Goal: Task Accomplishment & Management: Manage account settings

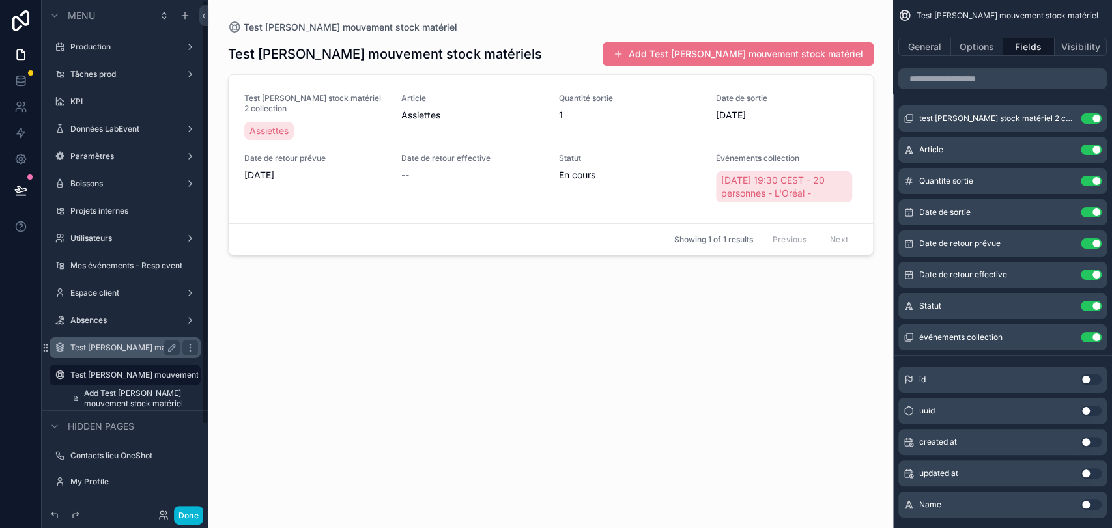
click at [135, 350] on label "Test [PERSON_NAME] matériel" at bounding box center [124, 348] width 109 height 10
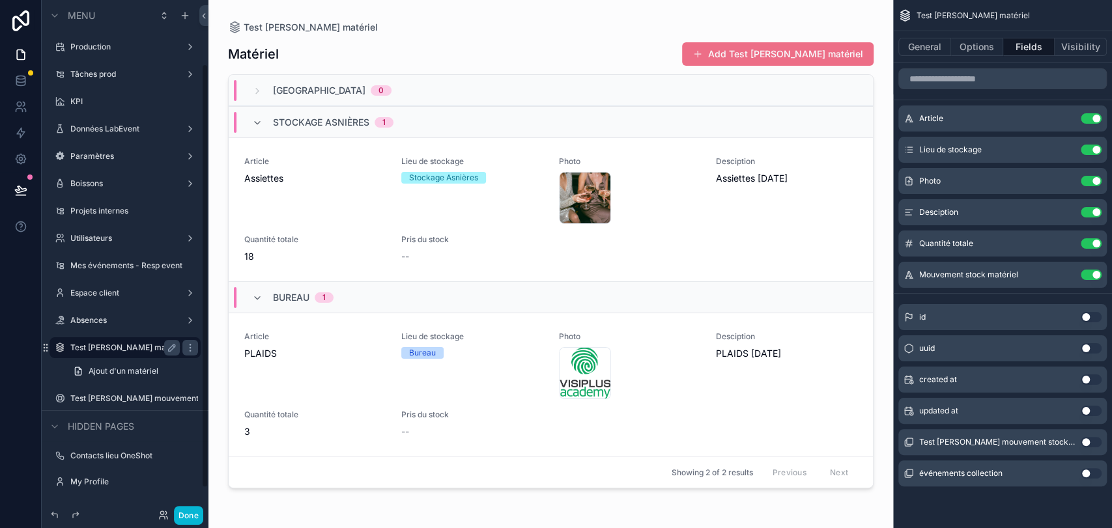
scroll to position [77, 0]
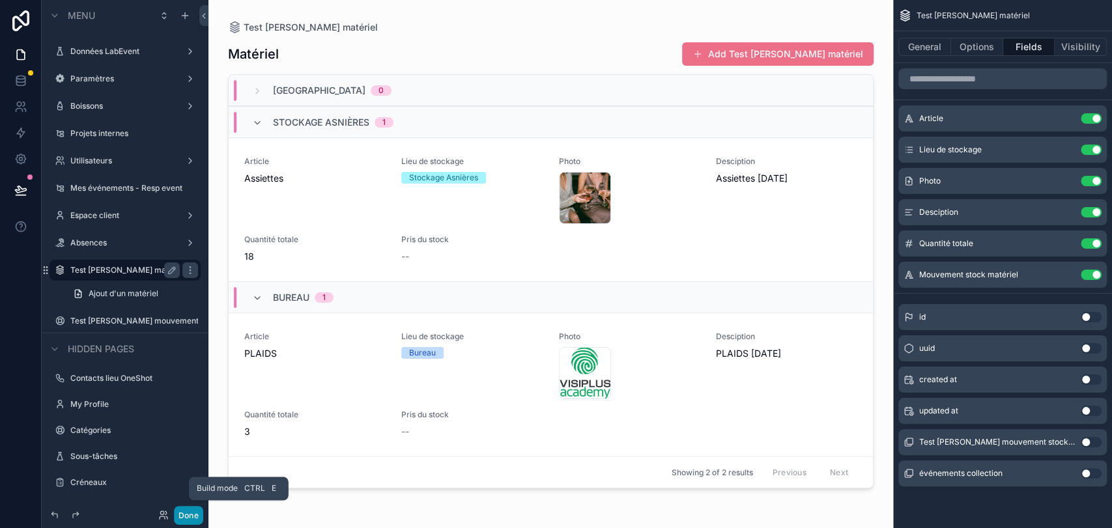
click at [198, 522] on button "Done" at bounding box center [188, 515] width 29 height 19
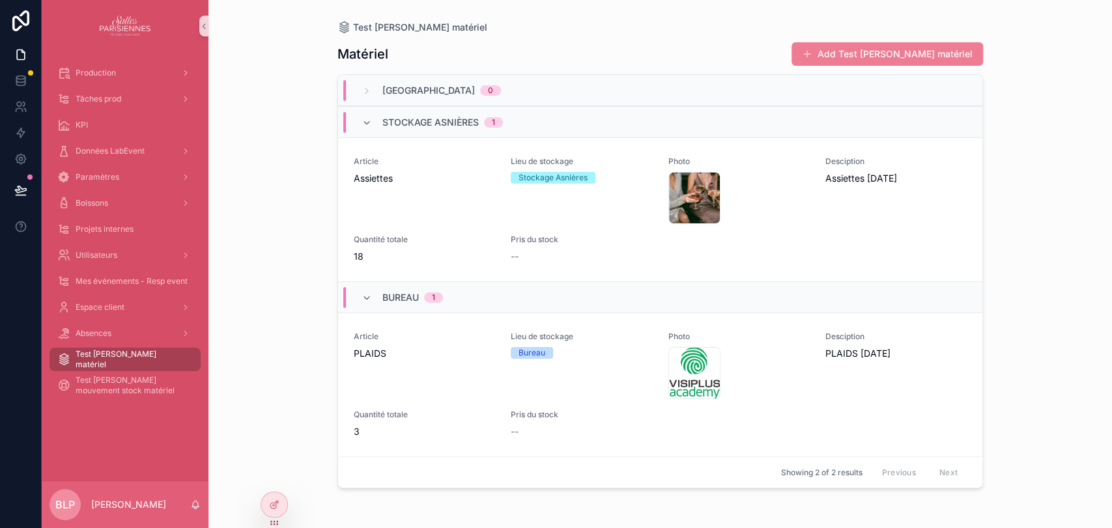
click at [905, 42] on button "Add Test [PERSON_NAME] matériel" at bounding box center [886, 53] width 191 height 23
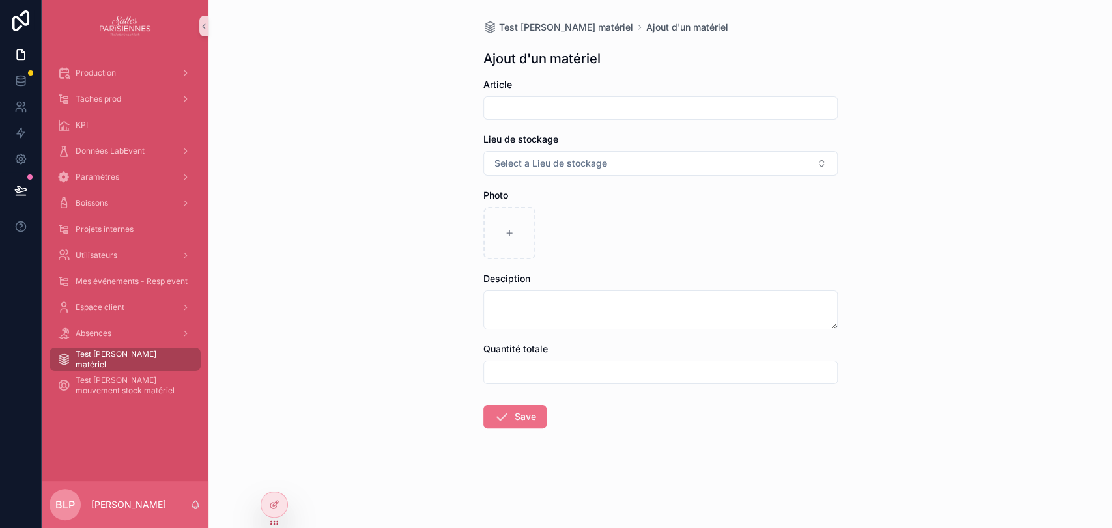
click at [542, 115] on input "scrollable content" at bounding box center [660, 108] width 353 height 18
click at [514, 148] on div "Lieu de stockage Select a Lieu de stockage" at bounding box center [660, 154] width 354 height 43
click at [115, 363] on span "Test [PERSON_NAME] matériel" at bounding box center [132, 359] width 112 height 21
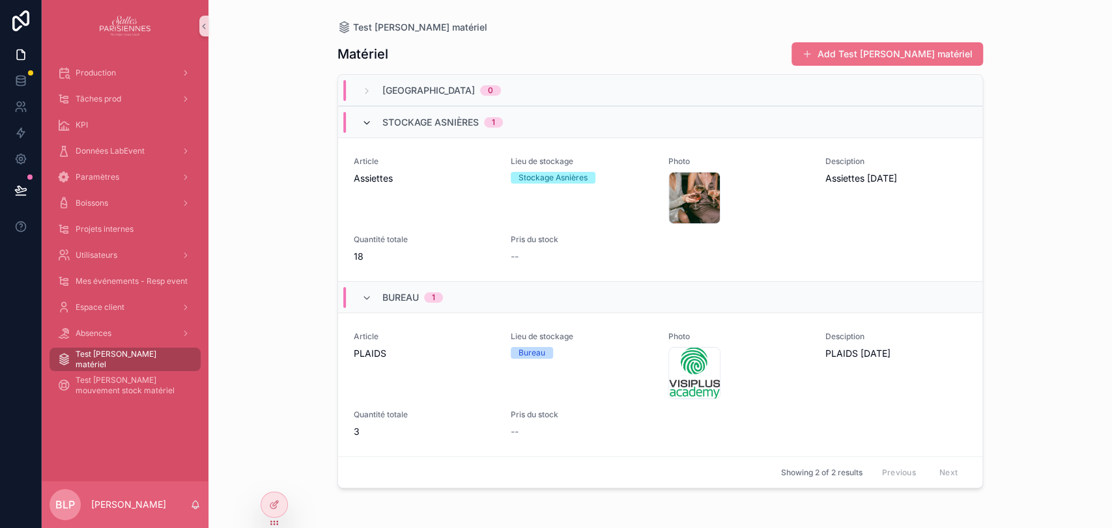
click at [369, 122] on icon "scrollable content" at bounding box center [366, 123] width 10 height 10
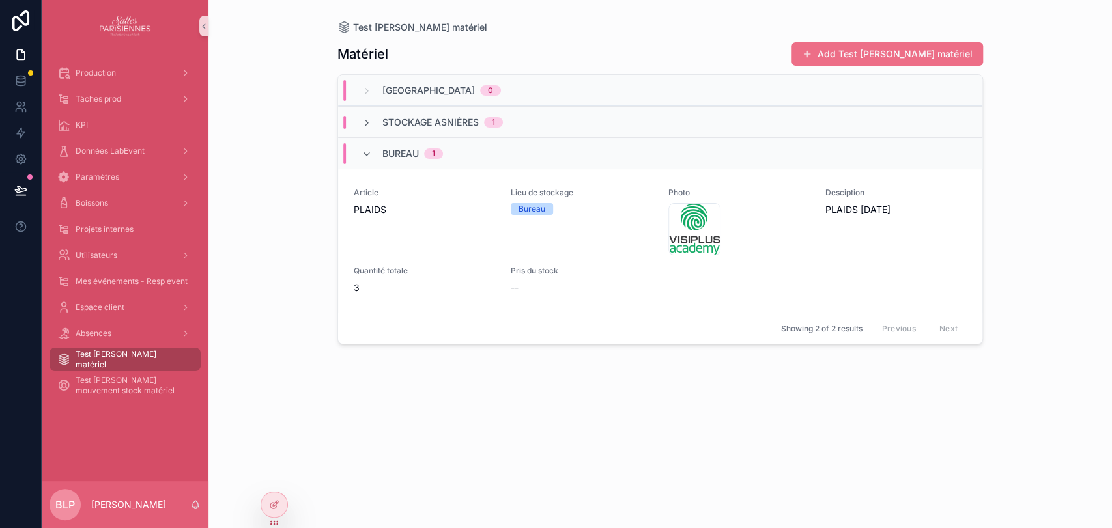
click at [372, 154] on div "Bureau 1" at bounding box center [401, 153] width 81 height 21
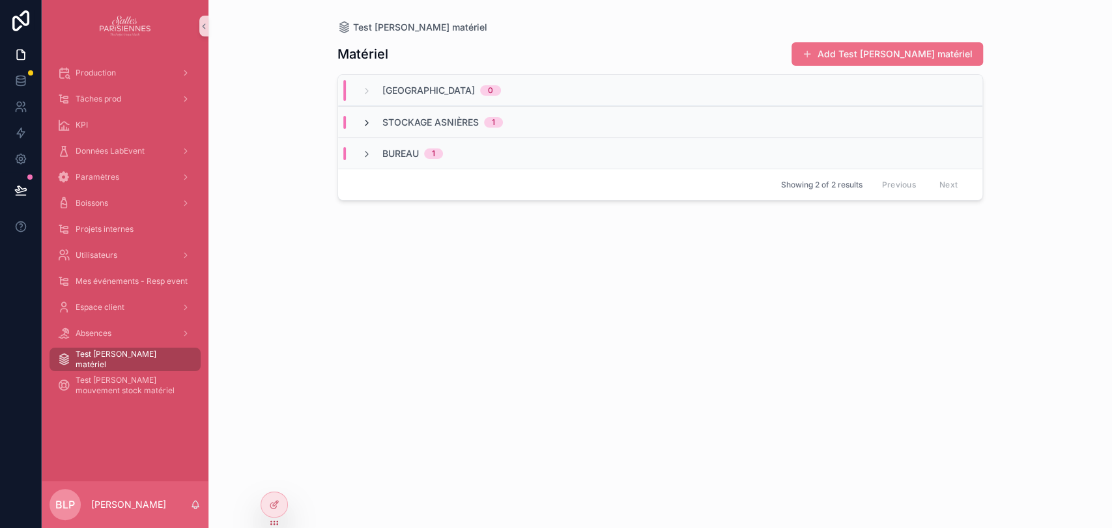
click at [367, 122] on icon "scrollable content" at bounding box center [366, 123] width 10 height 10
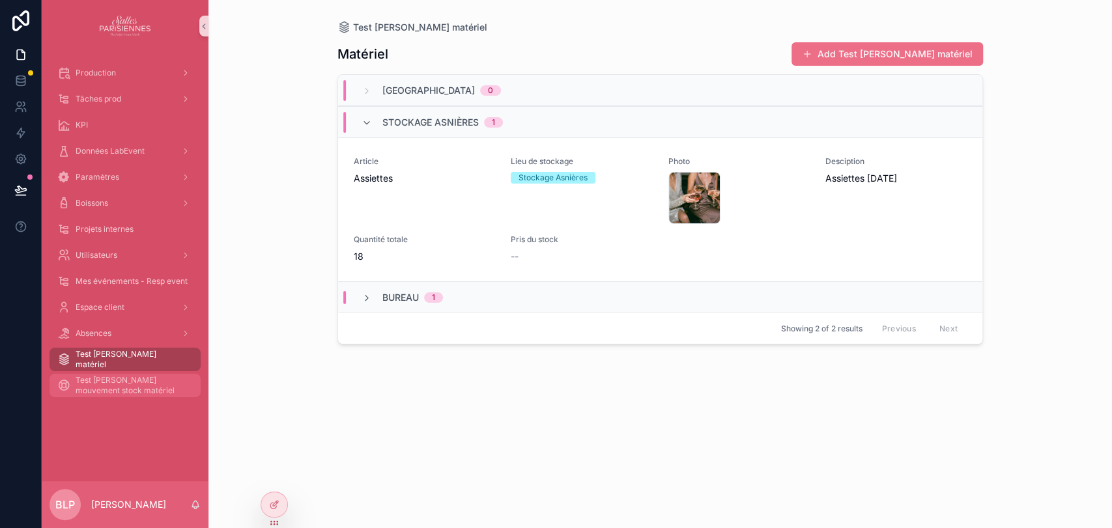
click at [115, 386] on span "Test [PERSON_NAME] mouvement stock matériel" at bounding box center [132, 385] width 112 height 21
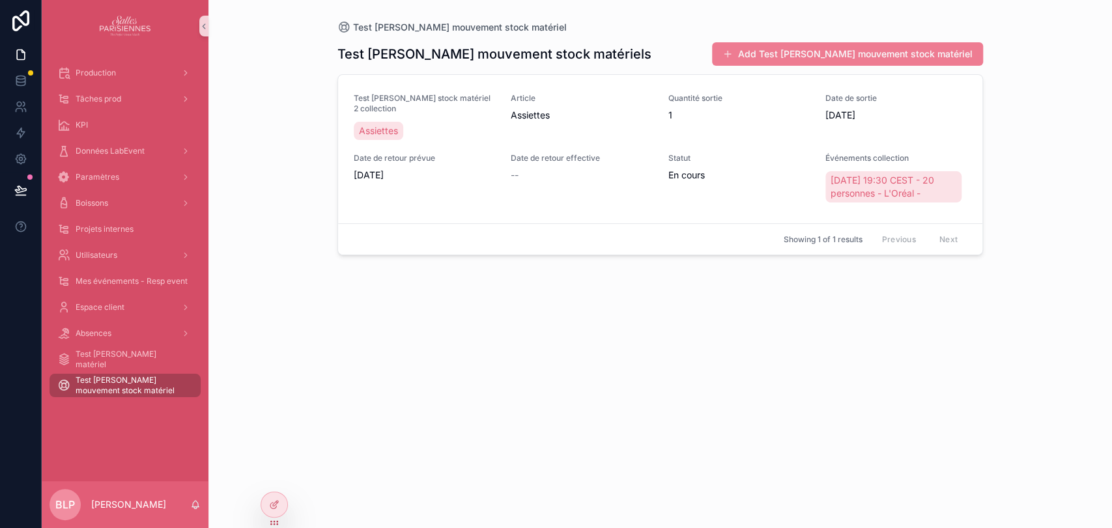
click at [828, 59] on button "Add Test [PERSON_NAME] mouvement stock matériel" at bounding box center [847, 53] width 271 height 23
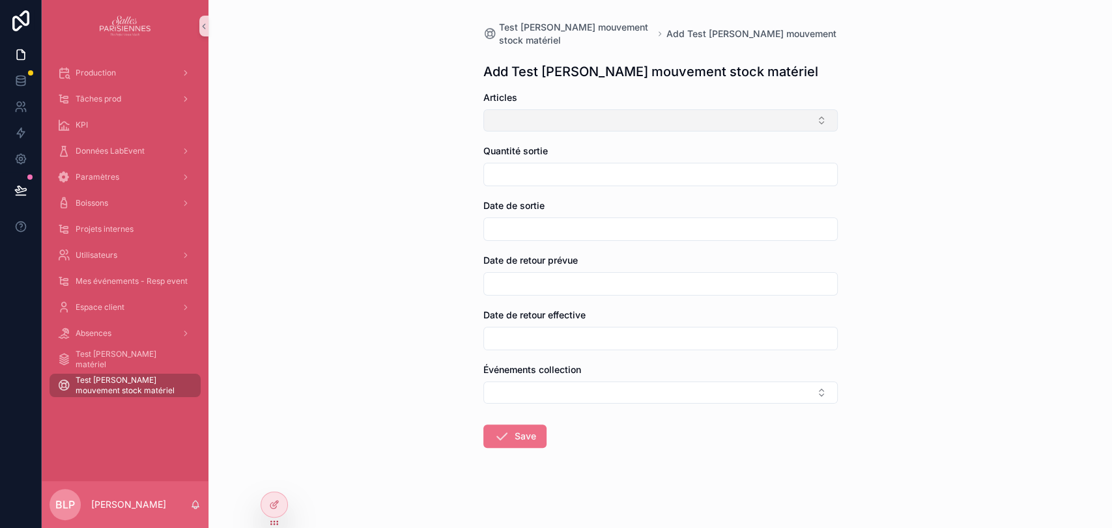
click at [516, 114] on button "Select Button" at bounding box center [660, 120] width 354 height 22
click at [507, 194] on span "PLAIDS" at bounding box center [502, 192] width 33 height 13
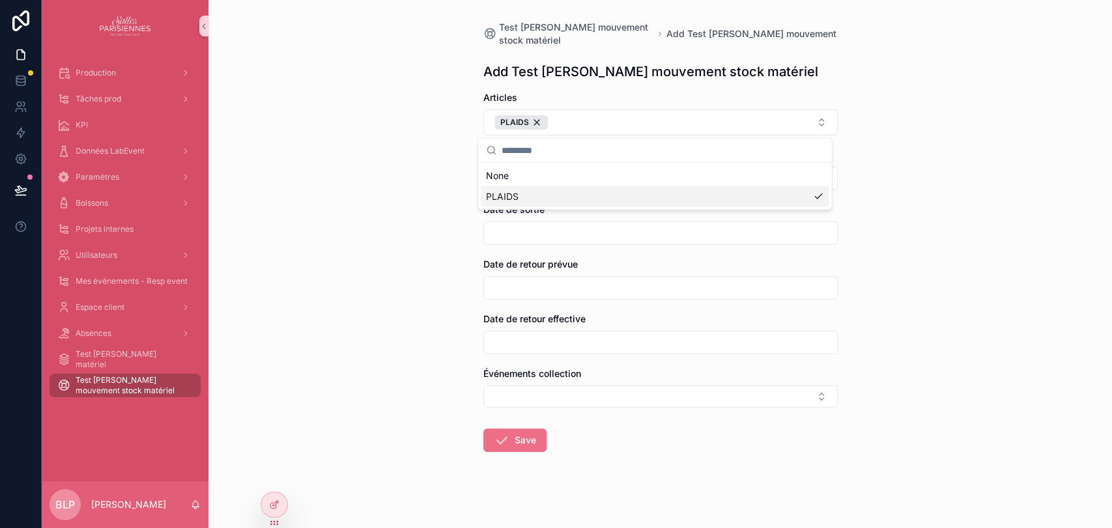
click at [358, 225] on div "Test [PERSON_NAME] mouvement stock matériel Add Test [PERSON_NAME] mouvement st…" at bounding box center [659, 264] width 903 height 528
click at [501, 176] on input "scrollable content" at bounding box center [660, 178] width 353 height 18
click at [410, 211] on div "Test [PERSON_NAME] mouvement stock matériel Add Test [PERSON_NAME] mouvement st…" at bounding box center [659, 264] width 903 height 528
click at [507, 393] on button "Select Button" at bounding box center [660, 397] width 354 height 22
click at [375, 389] on div "Test [PERSON_NAME] mouvement stock matériel Add Test [PERSON_NAME] mouvement st…" at bounding box center [659, 264] width 903 height 528
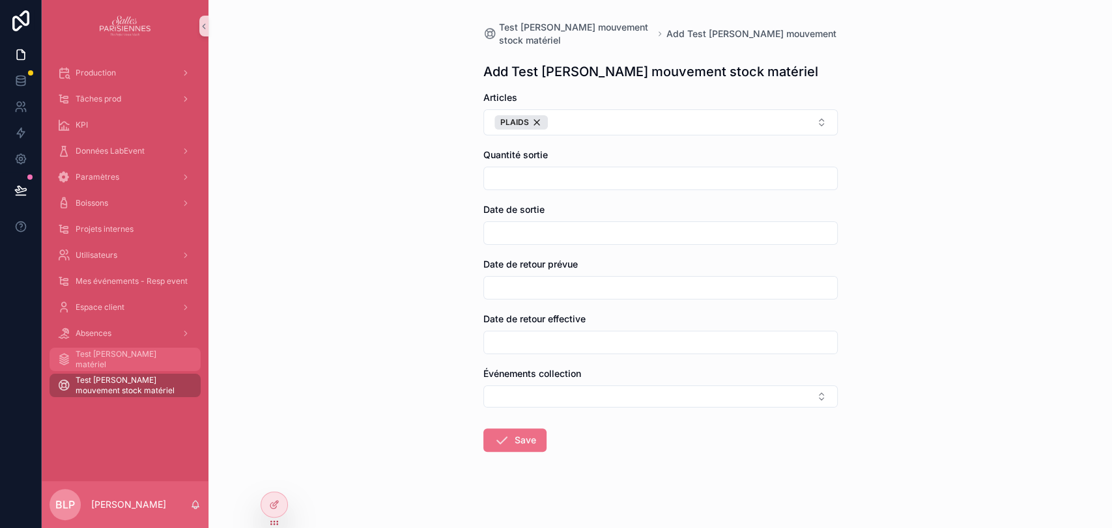
click at [156, 362] on span "Test [PERSON_NAME] matériel" at bounding box center [132, 359] width 112 height 21
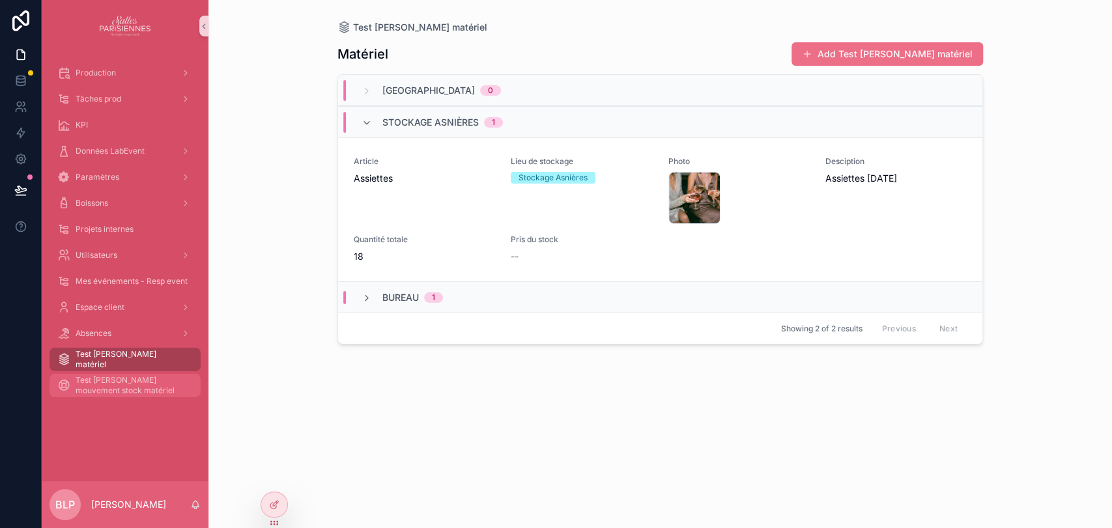
click at [101, 378] on span "Test [PERSON_NAME] mouvement stock matériel" at bounding box center [132, 385] width 112 height 21
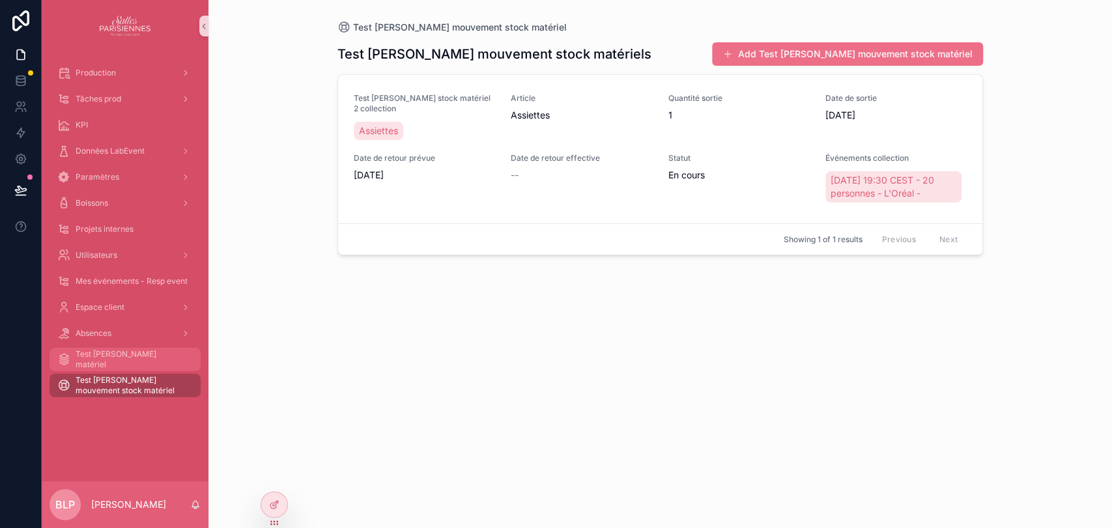
click at [147, 356] on span "Test [PERSON_NAME] matériel" at bounding box center [132, 359] width 112 height 21
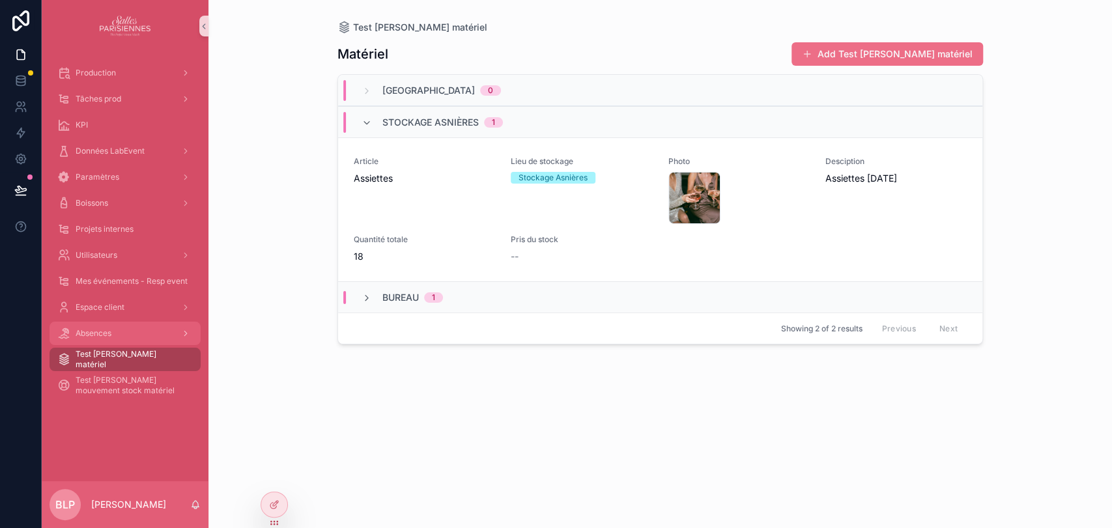
click at [112, 335] on div "Absences" at bounding box center [124, 333] width 135 height 21
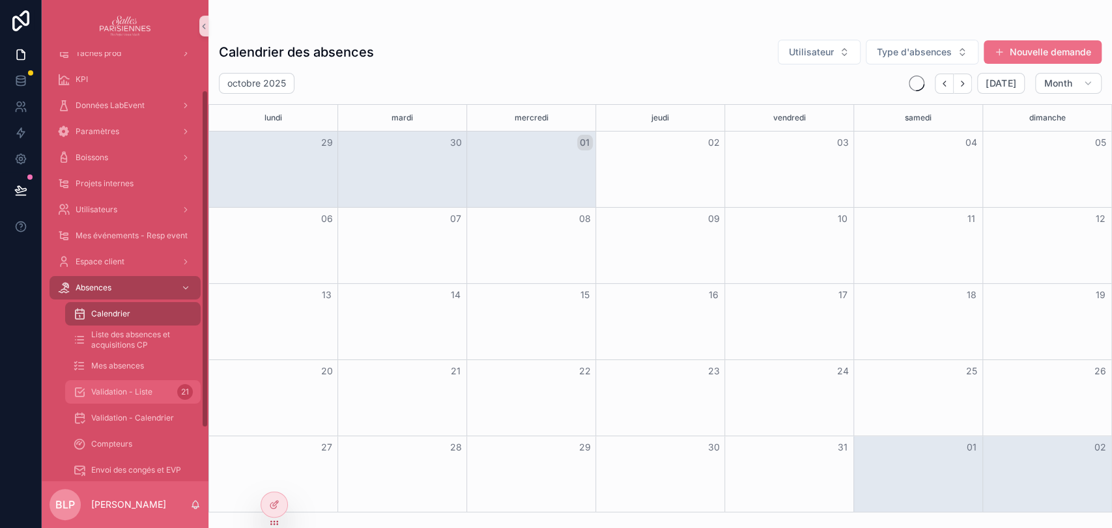
scroll to position [48, 0]
click at [133, 447] on div "Compteurs" at bounding box center [133, 442] width 120 height 21
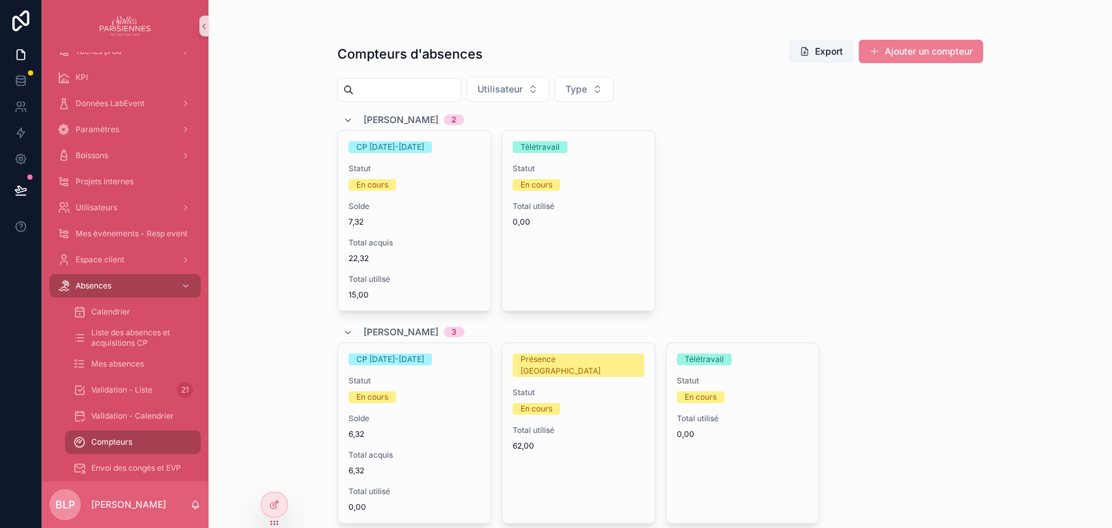
click at [910, 53] on button "Ajouter un compteur" at bounding box center [920, 51] width 124 height 23
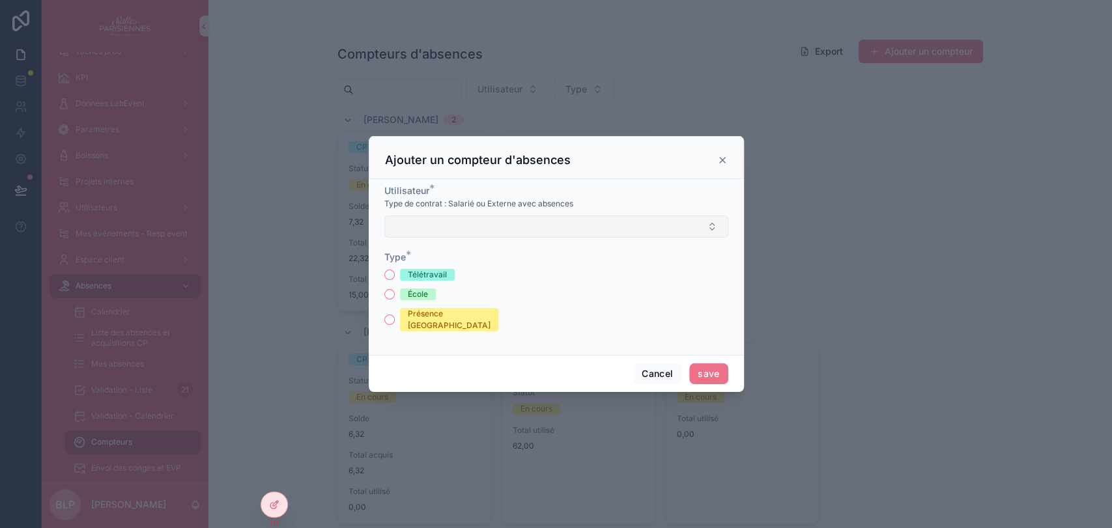
click at [427, 238] on button "Select Button" at bounding box center [556, 227] width 344 height 22
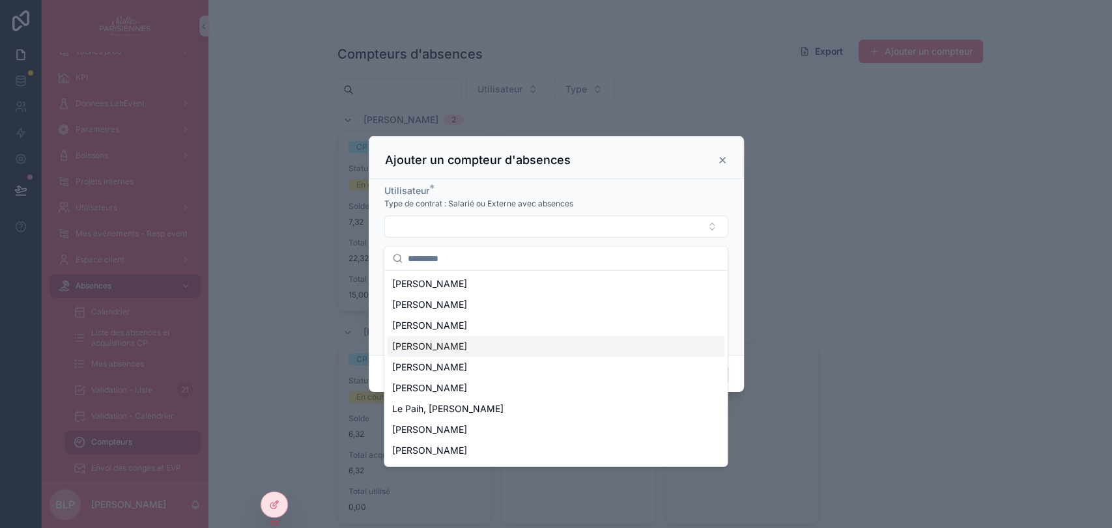
scroll to position [38, 0]
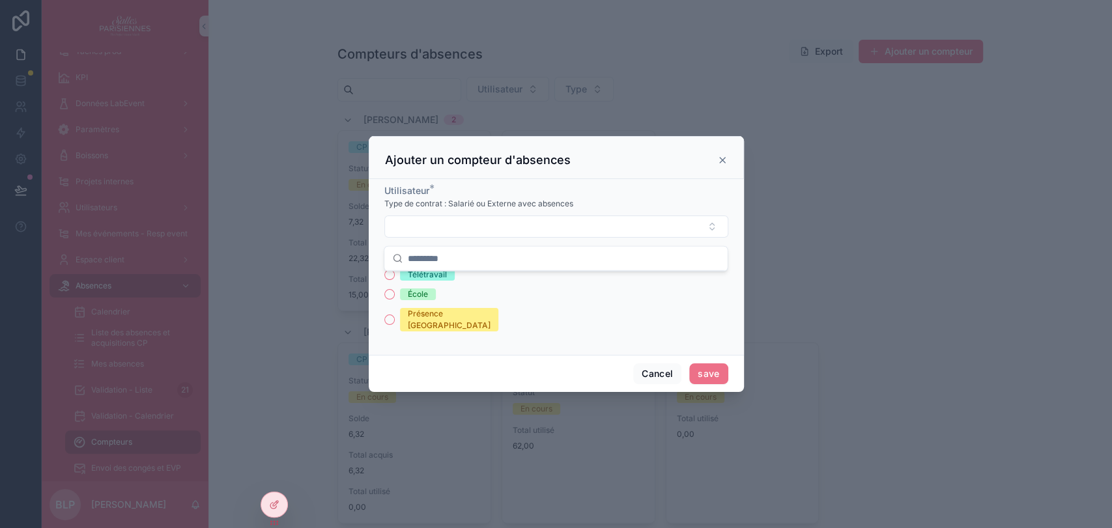
click at [723, 163] on icon "scrollable content" at bounding box center [722, 160] width 5 height 5
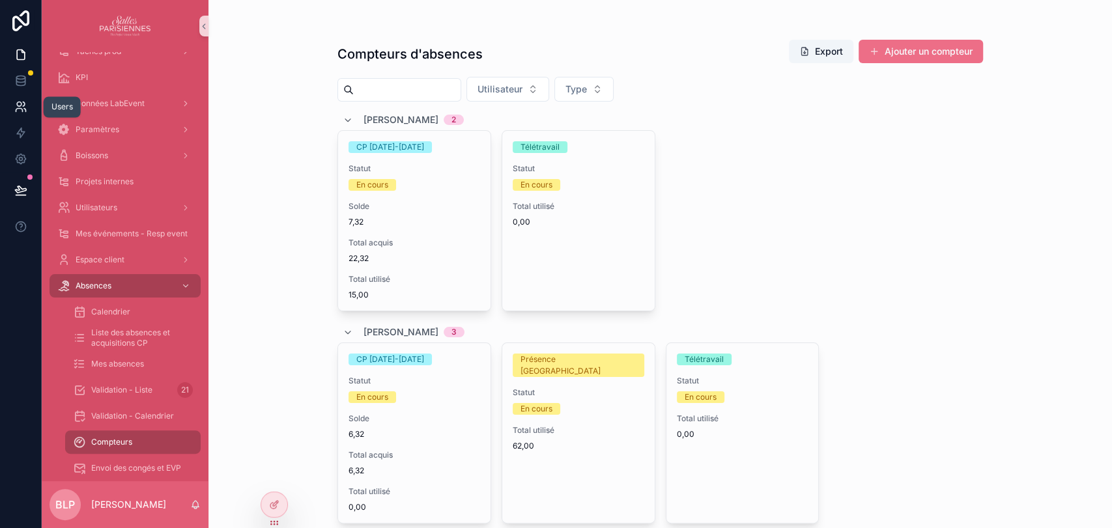
click at [23, 105] on icon at bounding box center [24, 104] width 2 height 4
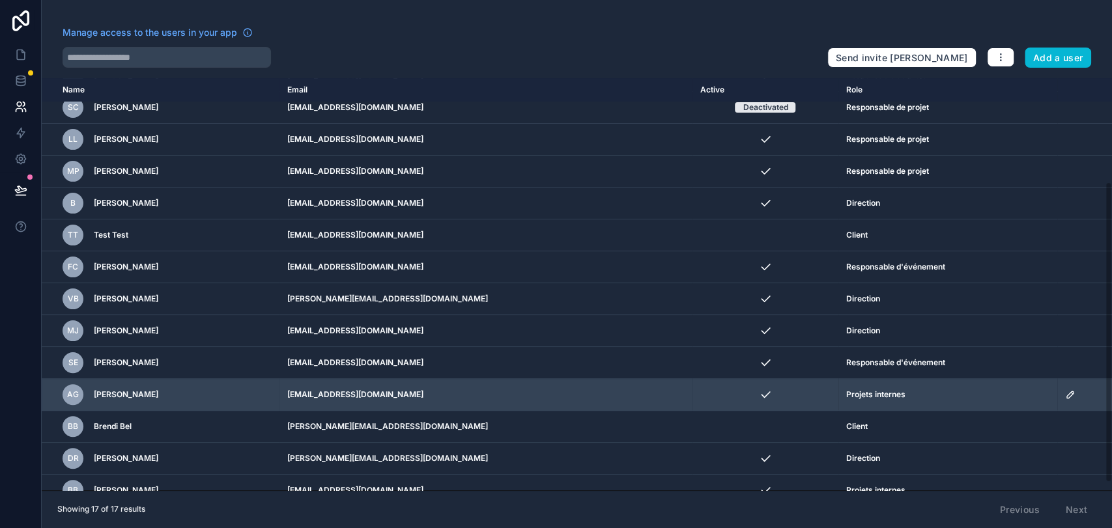
scroll to position [152, 0]
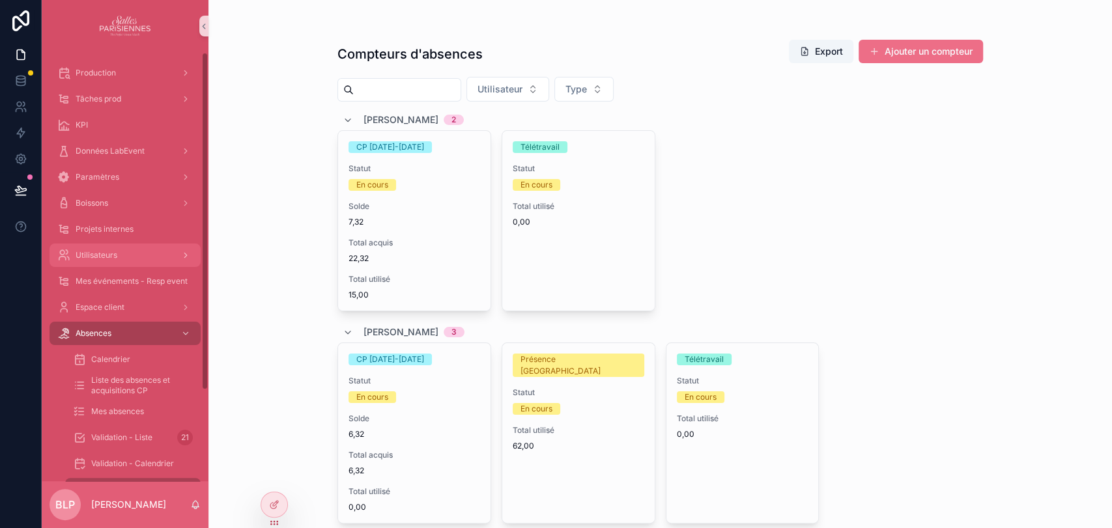
click at [85, 253] on span "Utilisateurs" at bounding box center [97, 255] width 42 height 10
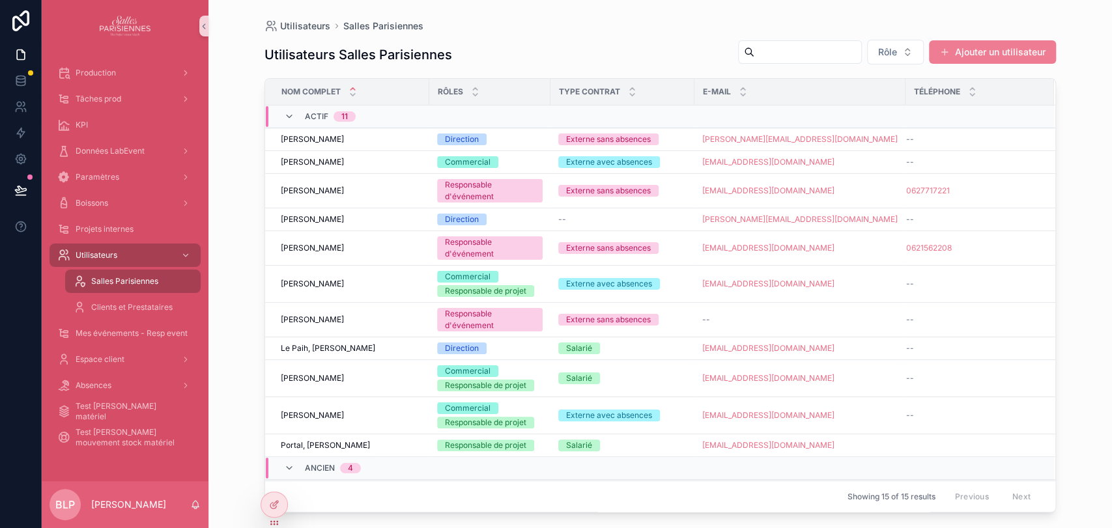
click at [974, 48] on button "Ajouter un utilisateur" at bounding box center [992, 51] width 127 height 23
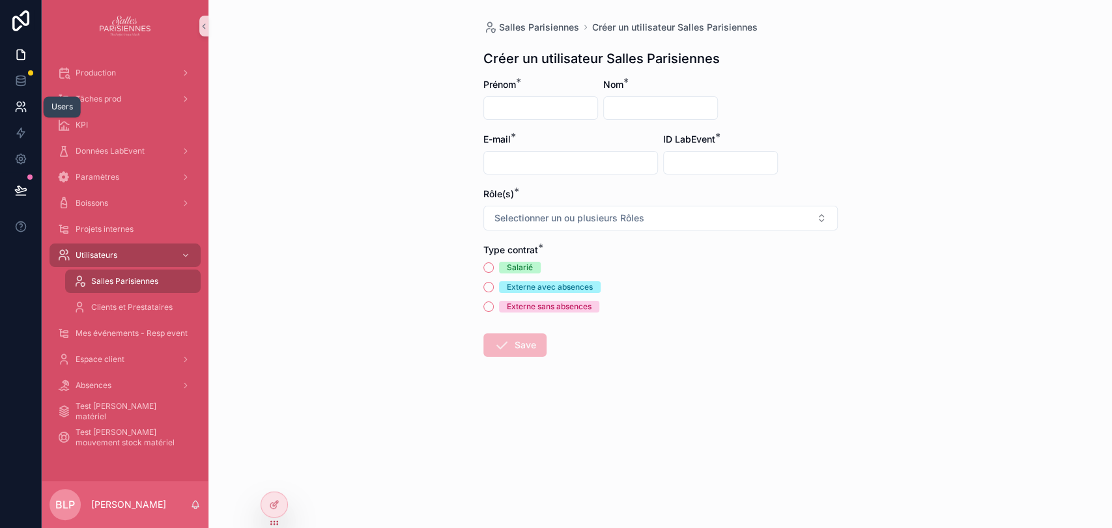
click at [21, 110] on icon at bounding box center [20, 106] width 13 height 13
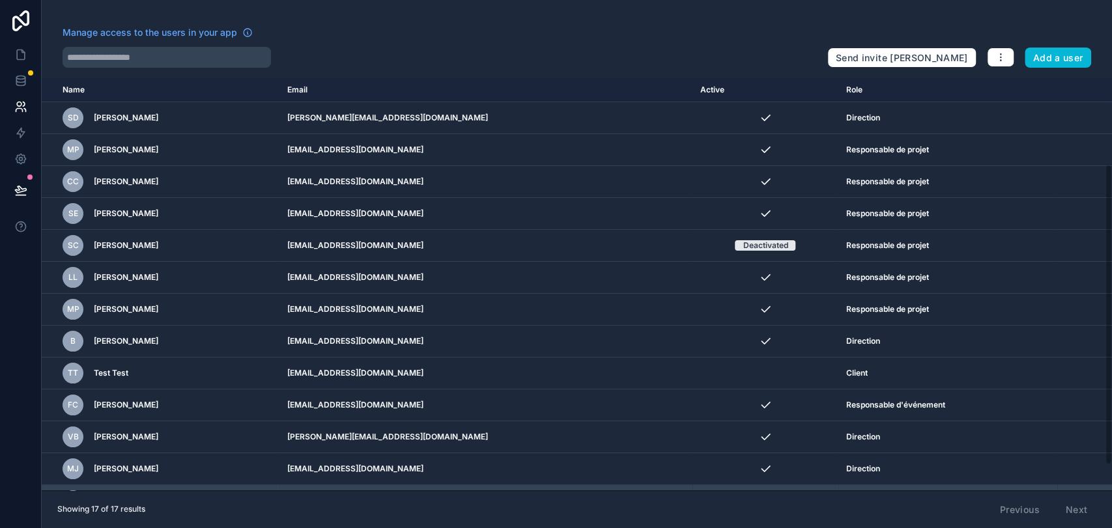
scroll to position [152, 0]
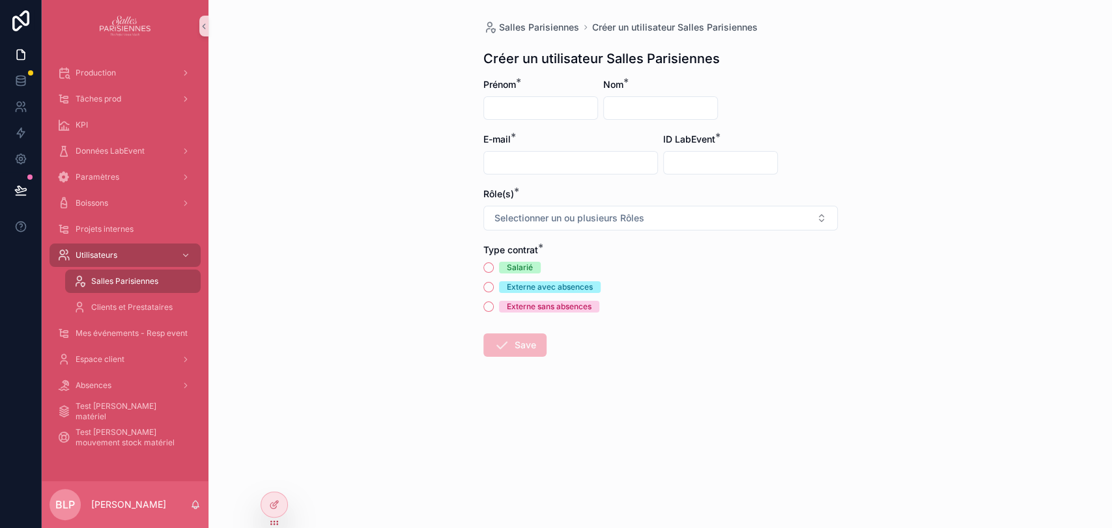
click at [502, 111] on input "scrollable content" at bounding box center [540, 108] width 113 height 18
click at [526, 104] on input "*" at bounding box center [540, 108] width 113 height 18
type input "********"
type input "*********"
type input "**********"
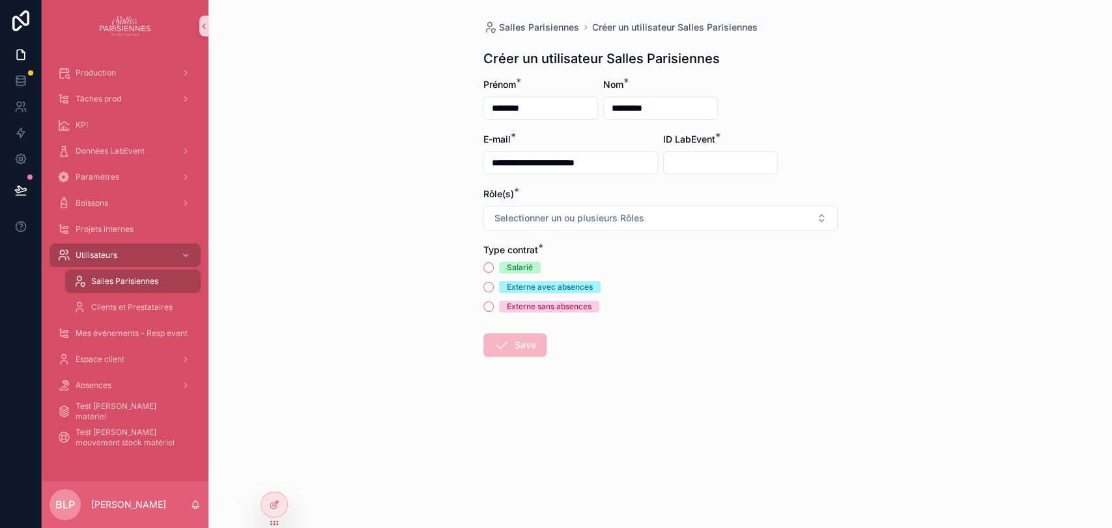
click at [671, 162] on input "scrollable content" at bounding box center [720, 163] width 113 height 18
paste input "****"
type input "****"
click at [560, 212] on span "Selectionner un ou plusieurs Rôles" at bounding box center [569, 218] width 150 height 13
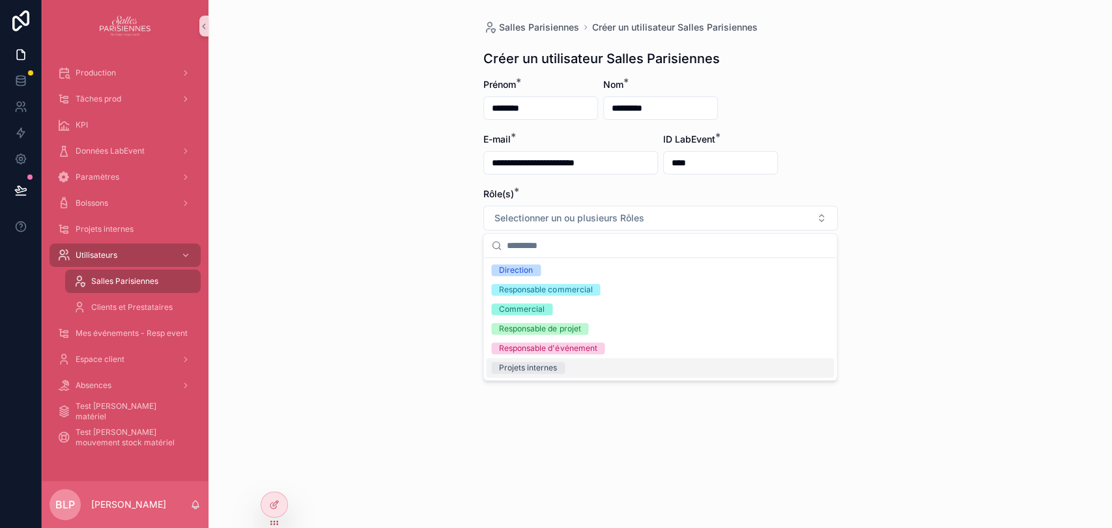
click at [548, 371] on div "Projets internes" at bounding box center [528, 368] width 58 height 12
click at [440, 428] on div "**********" at bounding box center [659, 264] width 903 height 528
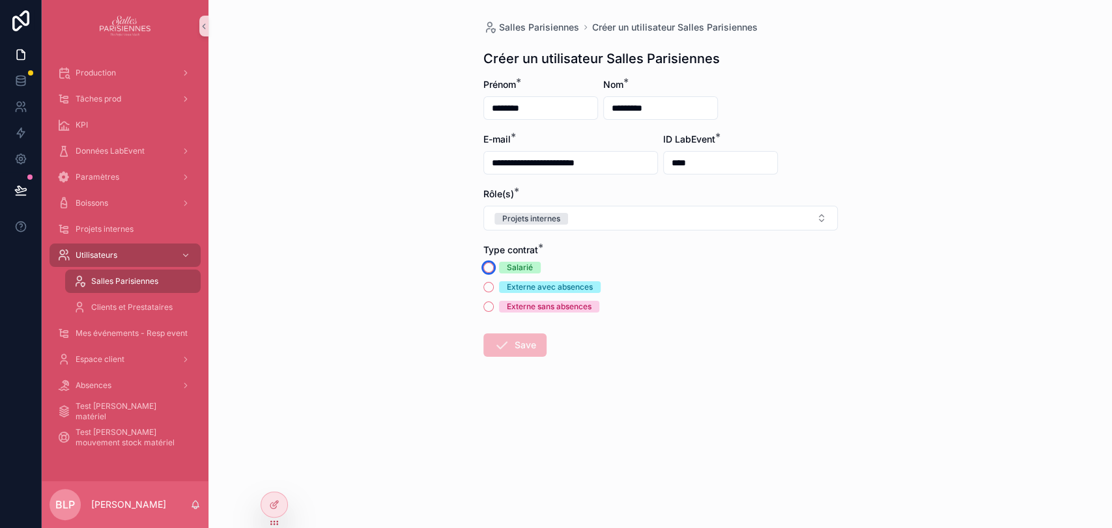
click at [484, 268] on button "Salarié" at bounding box center [488, 267] width 10 height 10
click at [515, 347] on button "Save" at bounding box center [514, 344] width 63 height 23
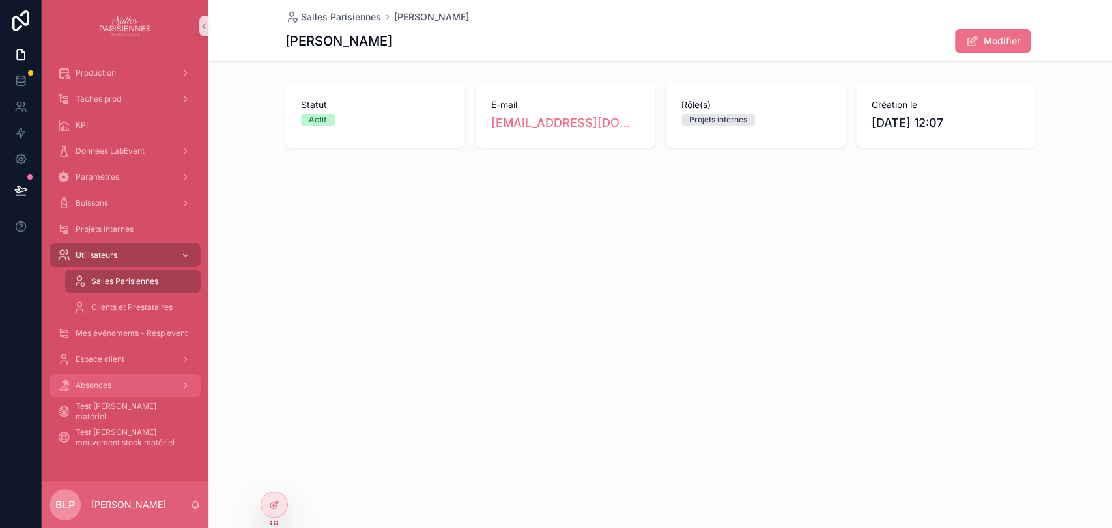
click at [115, 377] on div "Absences" at bounding box center [124, 385] width 135 height 21
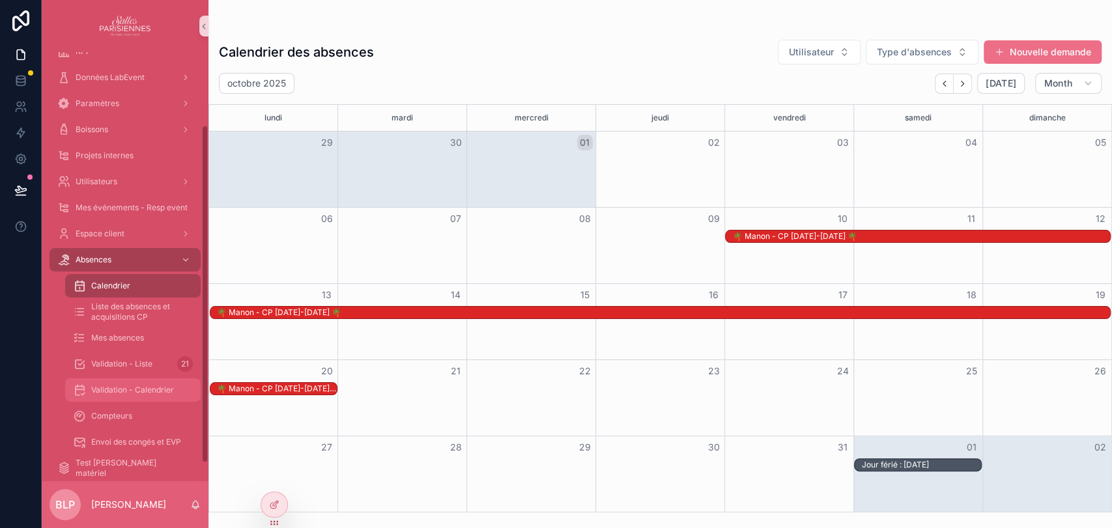
scroll to position [96, 0]
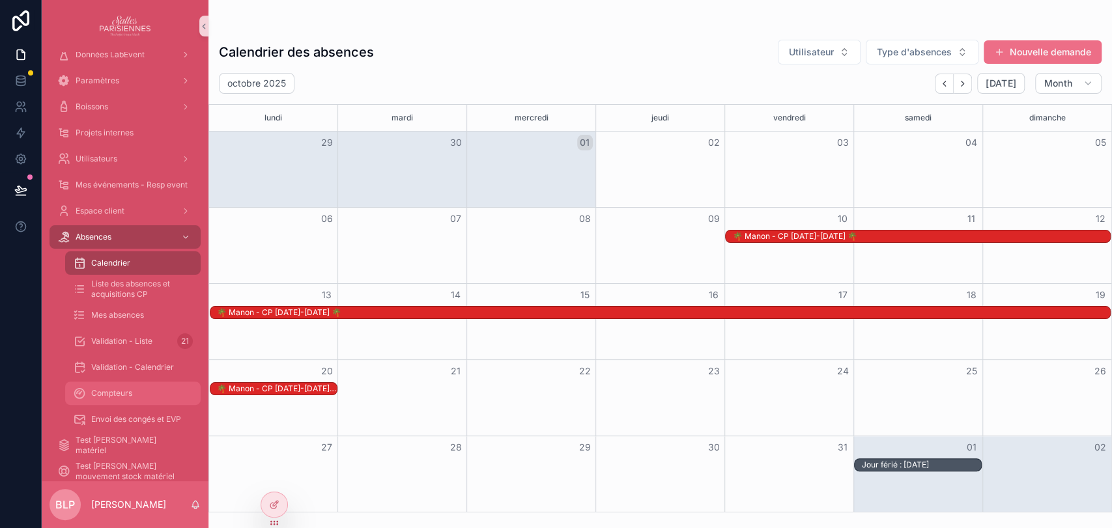
click at [128, 396] on span "Compteurs" at bounding box center [111, 393] width 41 height 10
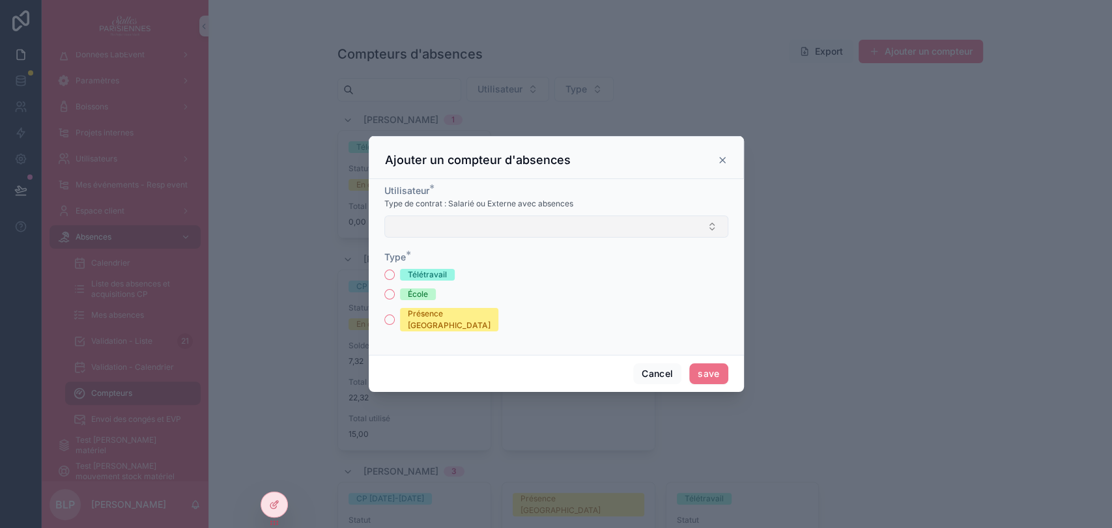
click at [424, 236] on button "Select Button" at bounding box center [556, 227] width 344 height 22
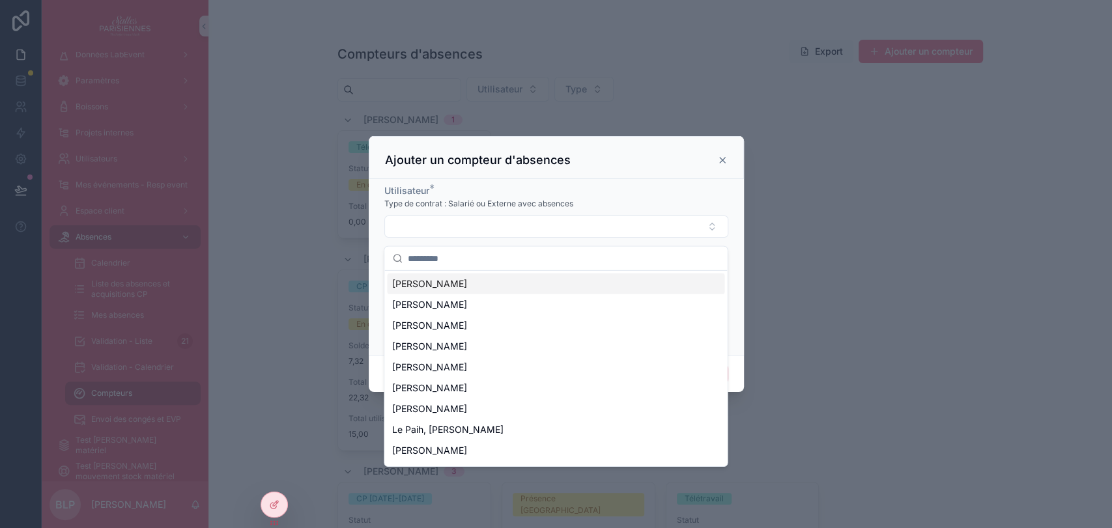
click at [421, 253] on input "scrollable content" at bounding box center [563, 258] width 311 height 23
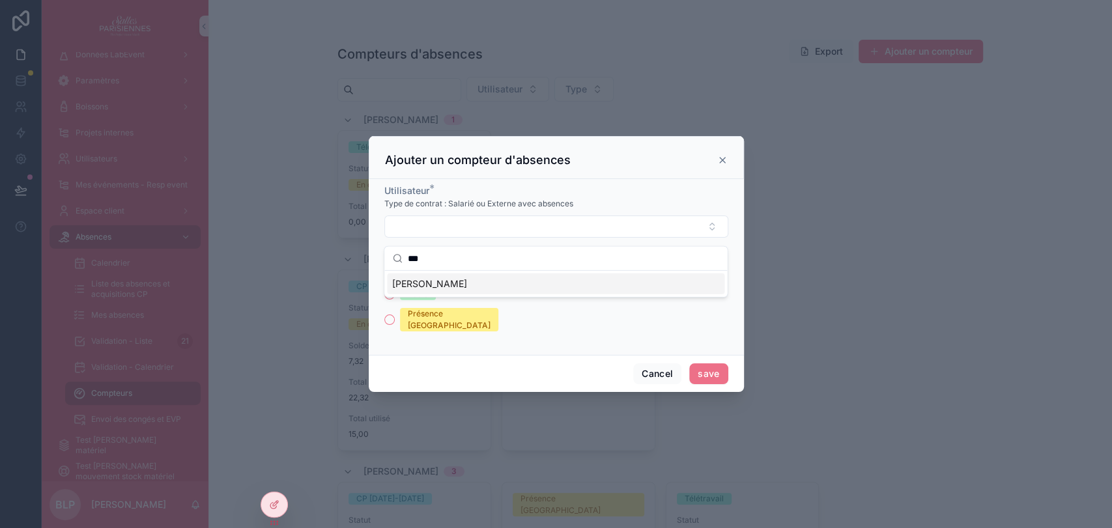
type input "***"
click at [425, 278] on span "[PERSON_NAME]" at bounding box center [429, 283] width 75 height 13
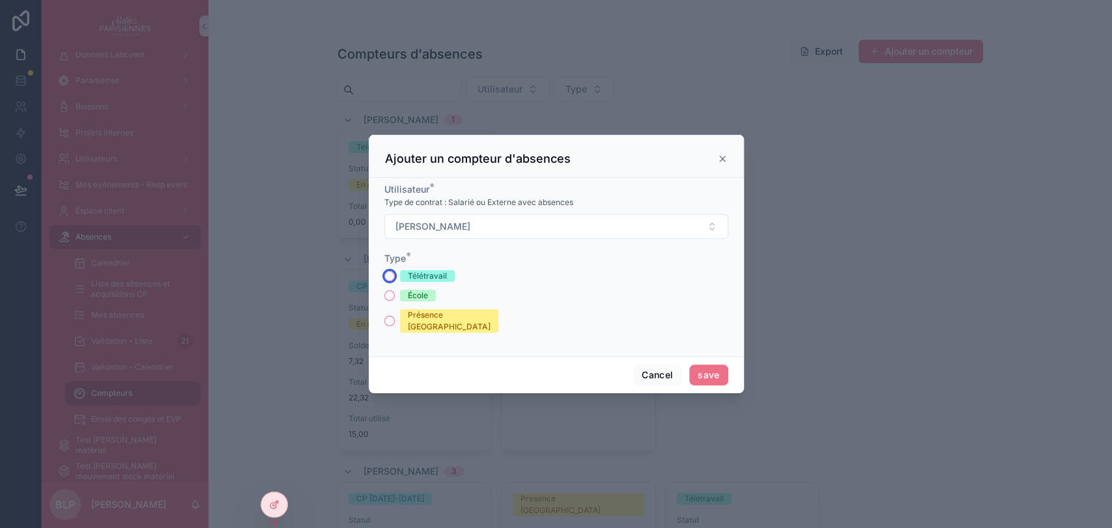
click at [384, 281] on button "Télétravail" at bounding box center [389, 276] width 10 height 10
click at [719, 367] on button "save" at bounding box center [708, 375] width 38 height 21
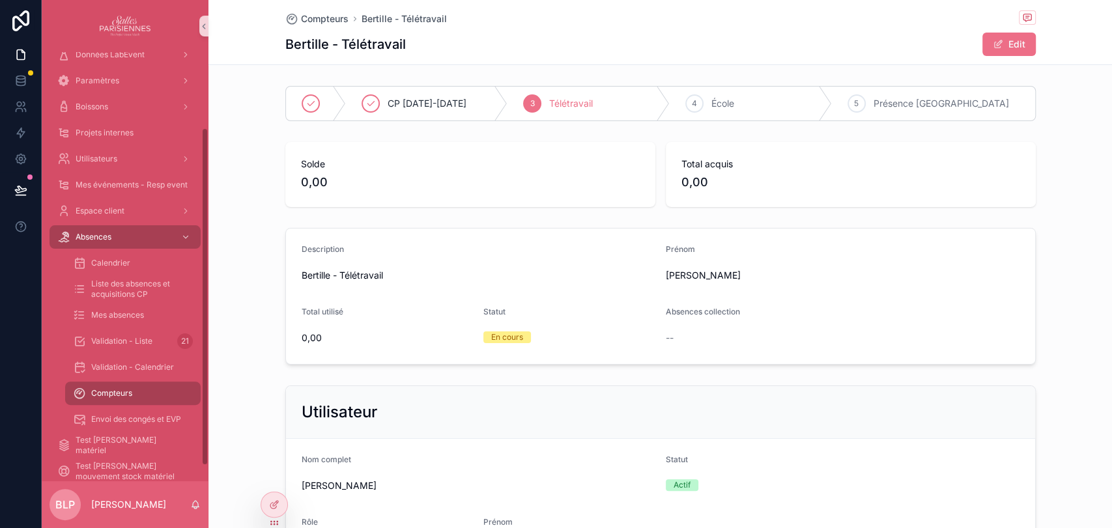
click at [115, 386] on div "Compteurs" at bounding box center [133, 393] width 120 height 21
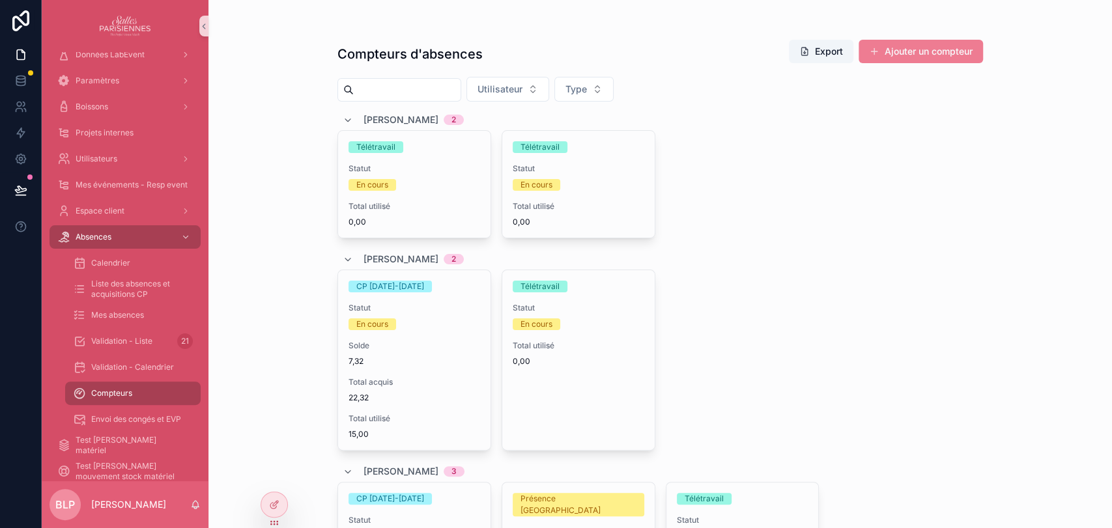
click at [897, 48] on button "Ajouter un compteur" at bounding box center [920, 51] width 124 height 23
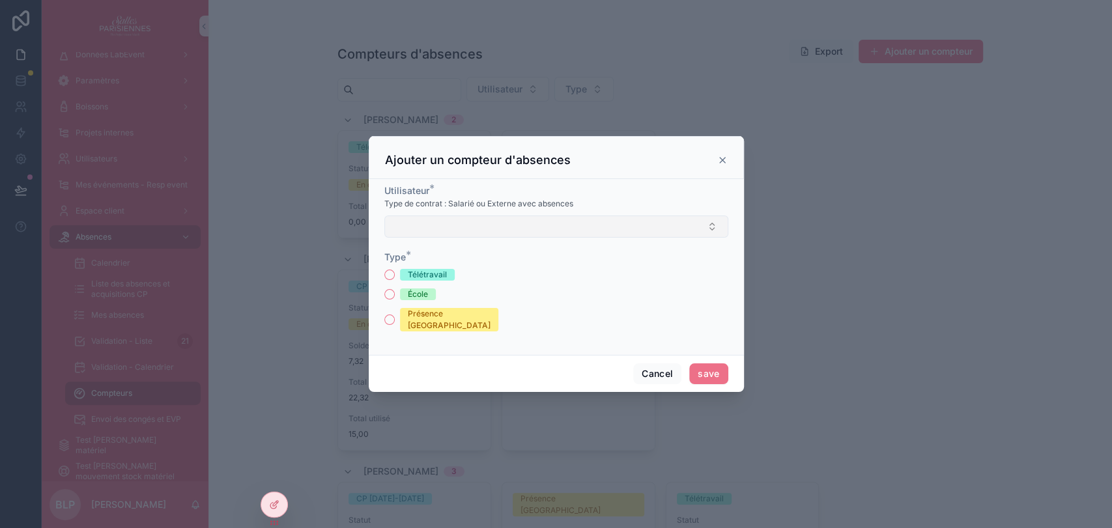
click at [414, 234] on button "Select Button" at bounding box center [556, 227] width 344 height 22
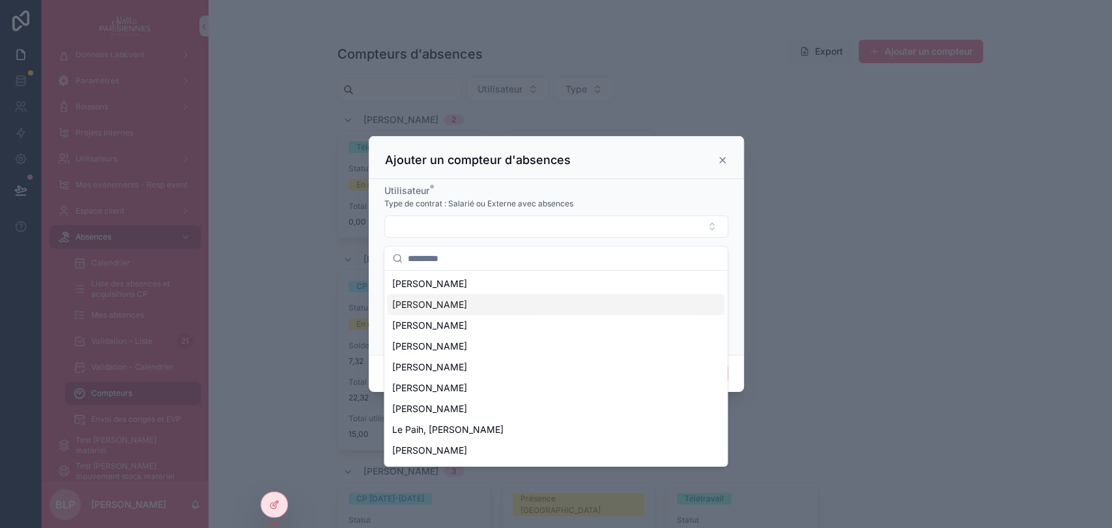
click at [441, 303] on span "[PERSON_NAME]" at bounding box center [429, 304] width 75 height 13
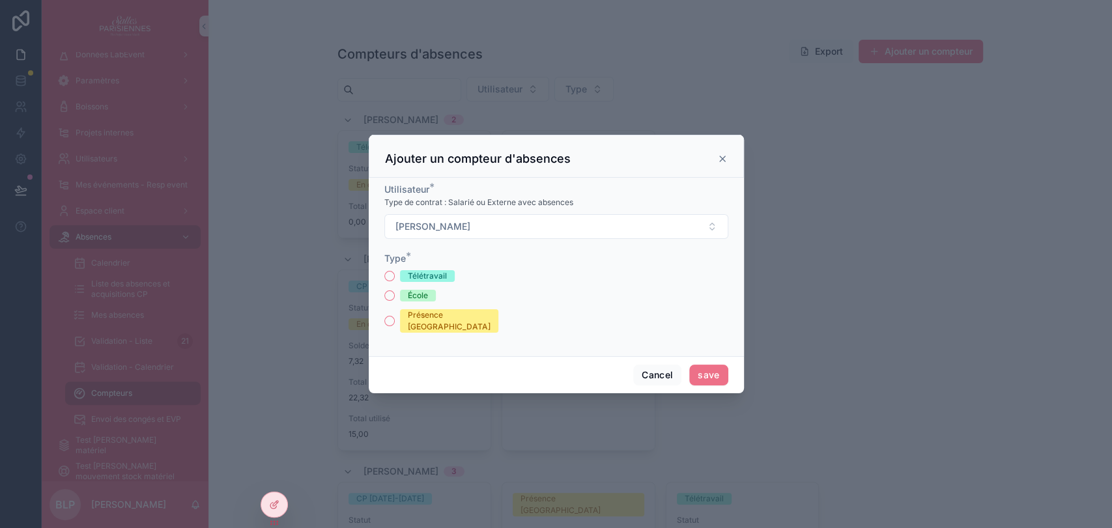
click at [412, 302] on div "École" at bounding box center [418, 296] width 20 height 12
click at [395, 301] on button "École" at bounding box center [389, 295] width 10 height 10
click at [729, 372] on div "Cancel save" at bounding box center [556, 374] width 375 height 37
click at [718, 370] on button "save" at bounding box center [708, 375] width 38 height 21
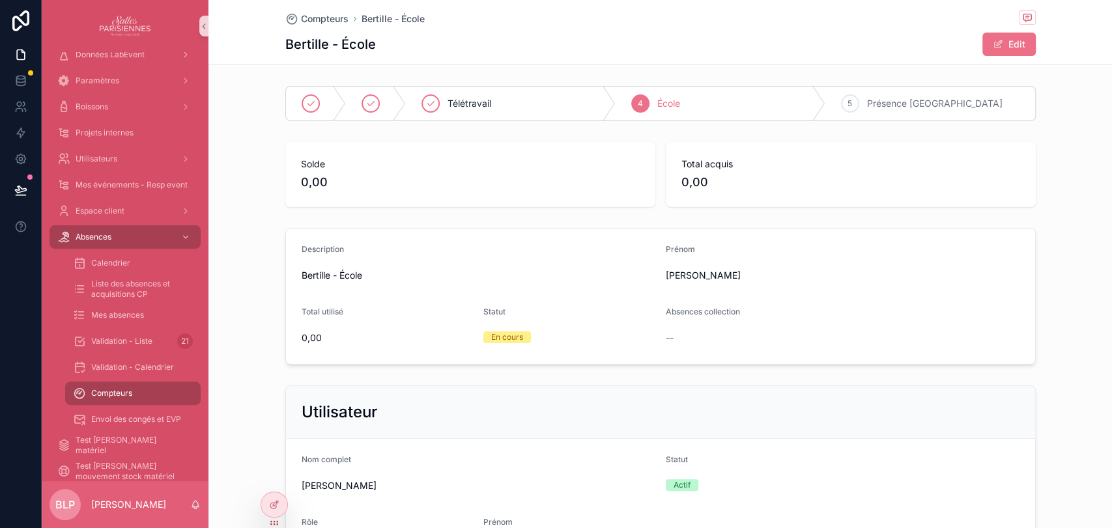
click at [122, 389] on span "Compteurs" at bounding box center [111, 393] width 41 height 10
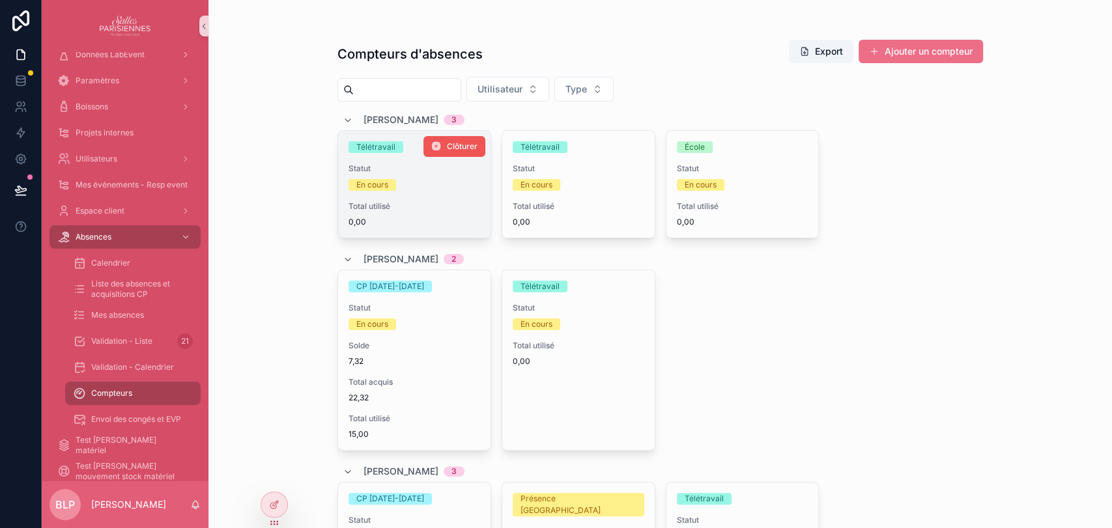
click at [455, 147] on span "Clôturer" at bounding box center [462, 146] width 31 height 10
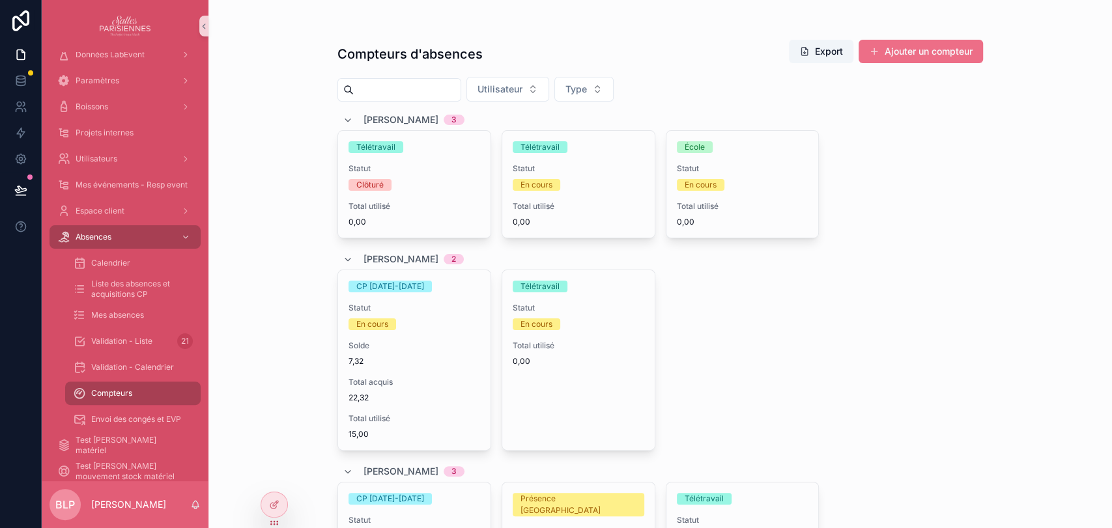
click at [906, 337] on div "CP [DATE]-[DATE] Statut En cours Solde 7,32 Total acquis 22,32 Total utilisé 15…" at bounding box center [659, 360] width 645 height 181
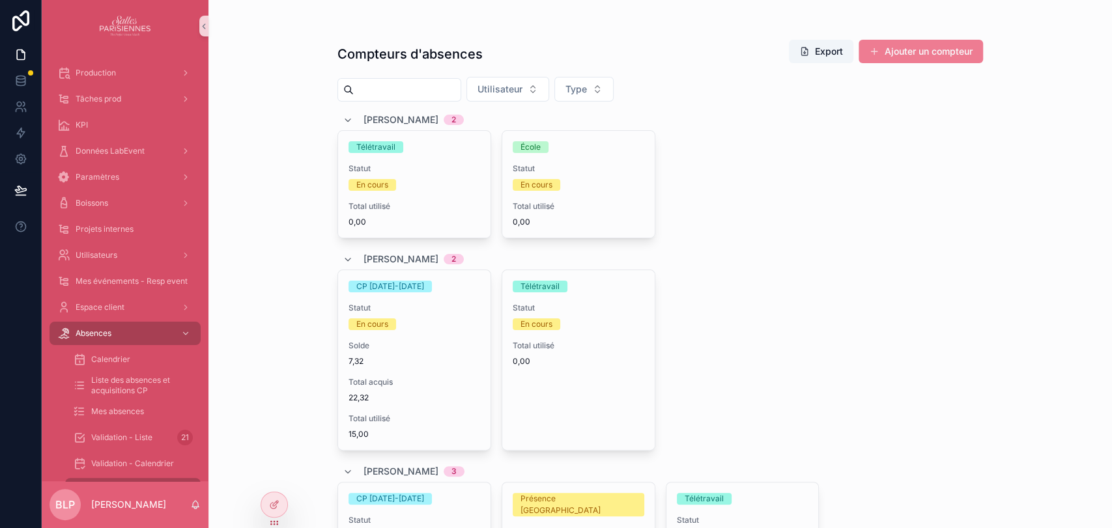
click at [876, 48] on button "Ajouter un compteur" at bounding box center [920, 51] width 124 height 23
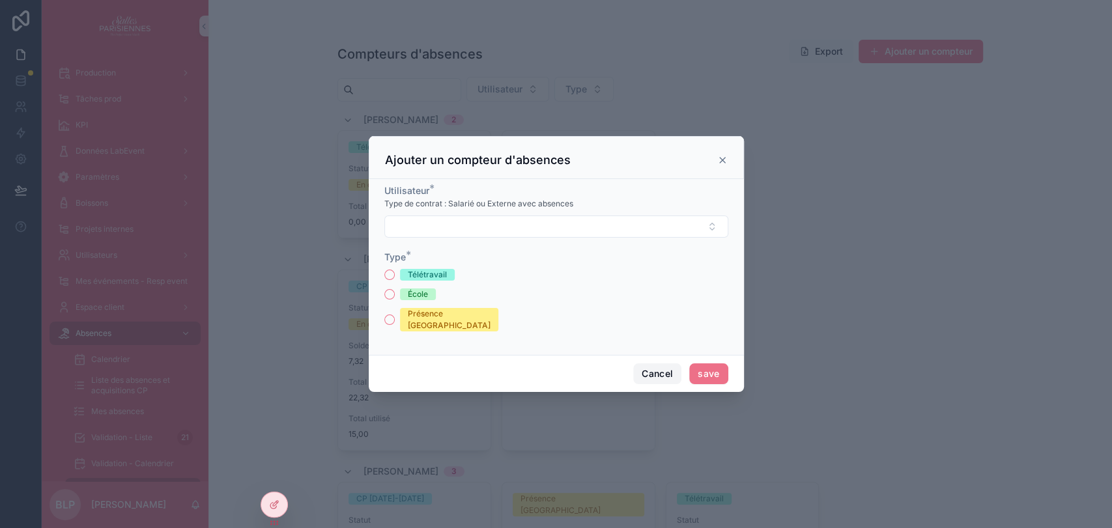
click at [649, 371] on button "Cancel" at bounding box center [657, 373] width 48 height 21
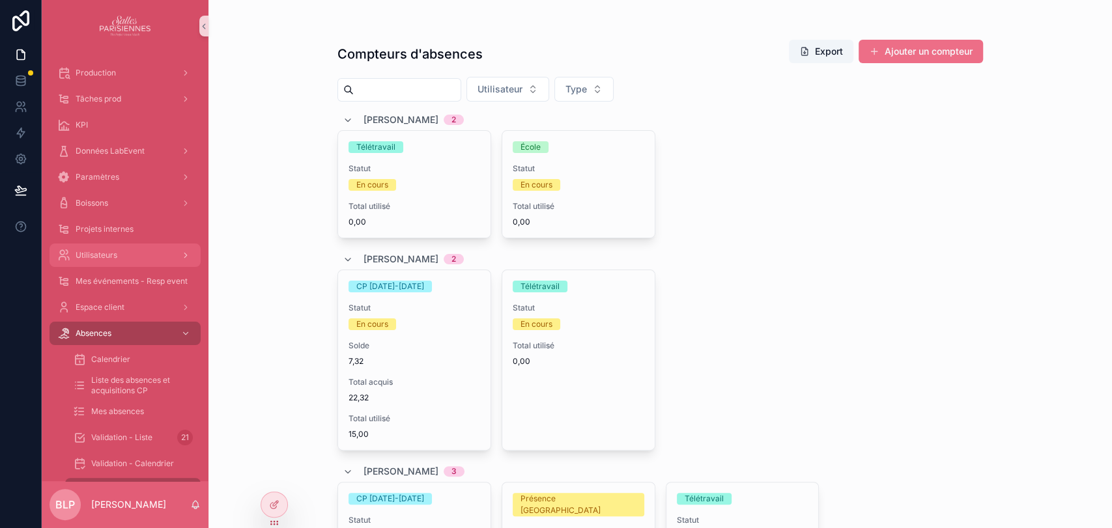
click at [133, 255] on div "Utilisateurs" at bounding box center [124, 255] width 135 height 21
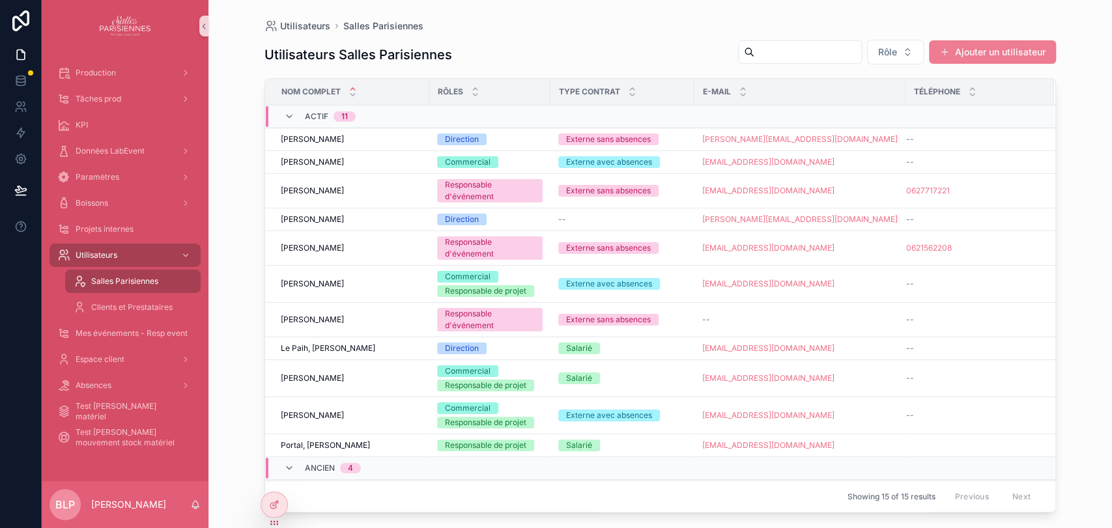
click at [961, 53] on button "Ajouter un utilisateur" at bounding box center [992, 51] width 127 height 23
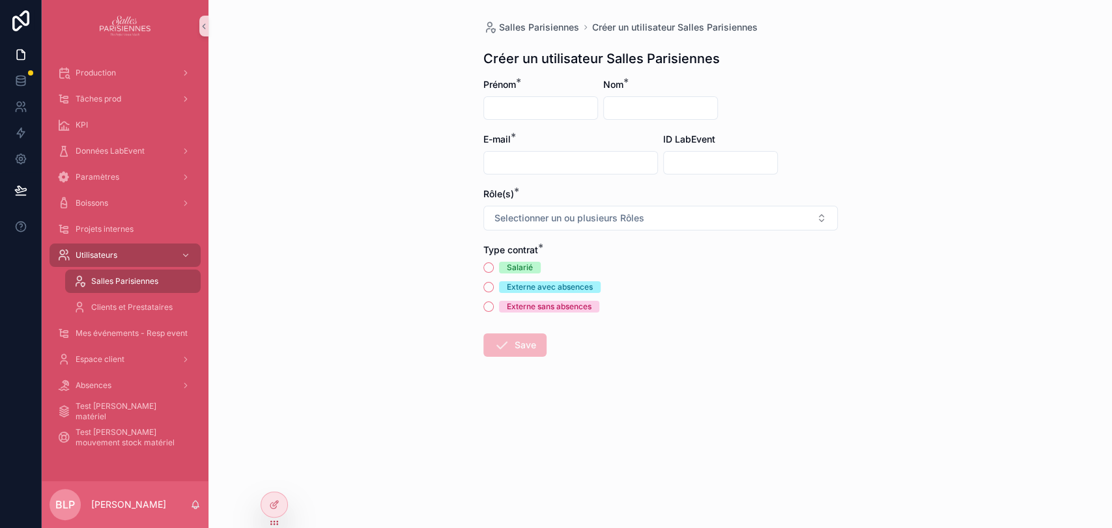
click at [547, 102] on input "scrollable content" at bounding box center [540, 108] width 113 height 18
type input "*"
type input "******"
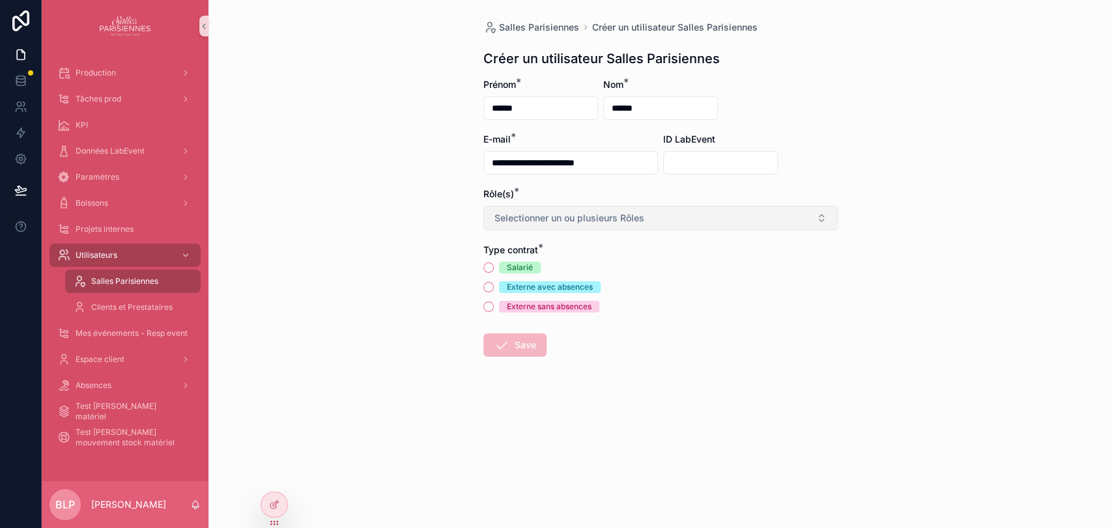
type input "**********"
click at [583, 221] on span "Selectionner un ou plusieurs Rôles" at bounding box center [569, 218] width 150 height 13
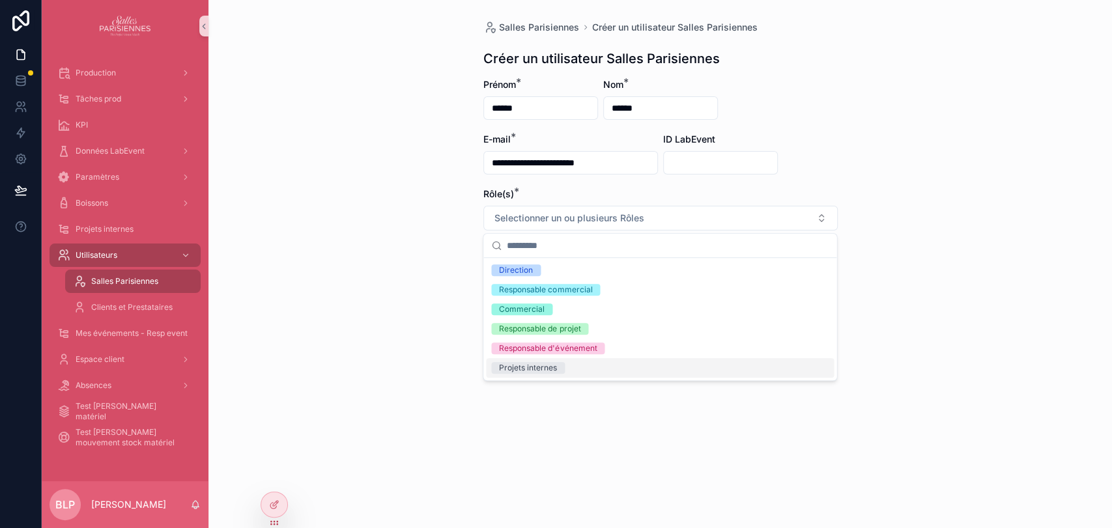
click at [524, 369] on div "Projets internes" at bounding box center [528, 368] width 58 height 12
click at [465, 442] on div "**********" at bounding box center [659, 264] width 903 height 528
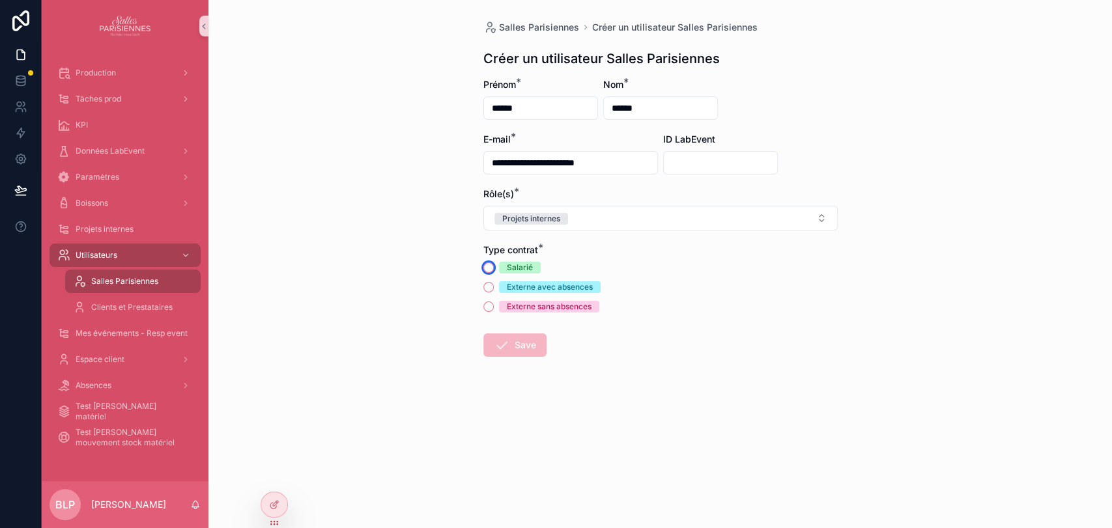
click at [484, 267] on button "Salarié" at bounding box center [488, 267] width 10 height 10
click at [520, 346] on button "Save" at bounding box center [514, 344] width 63 height 23
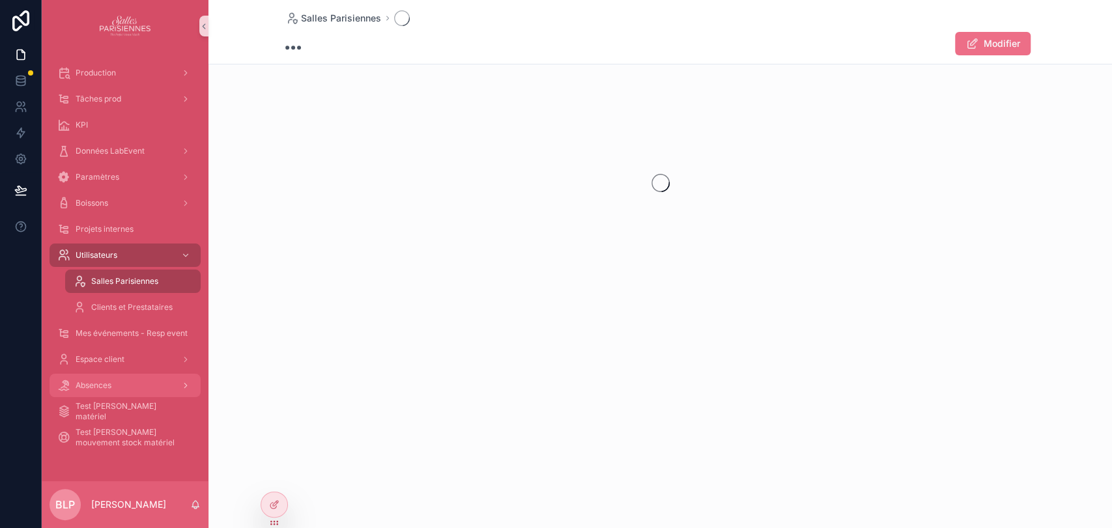
click at [135, 383] on div "Absences" at bounding box center [124, 385] width 135 height 21
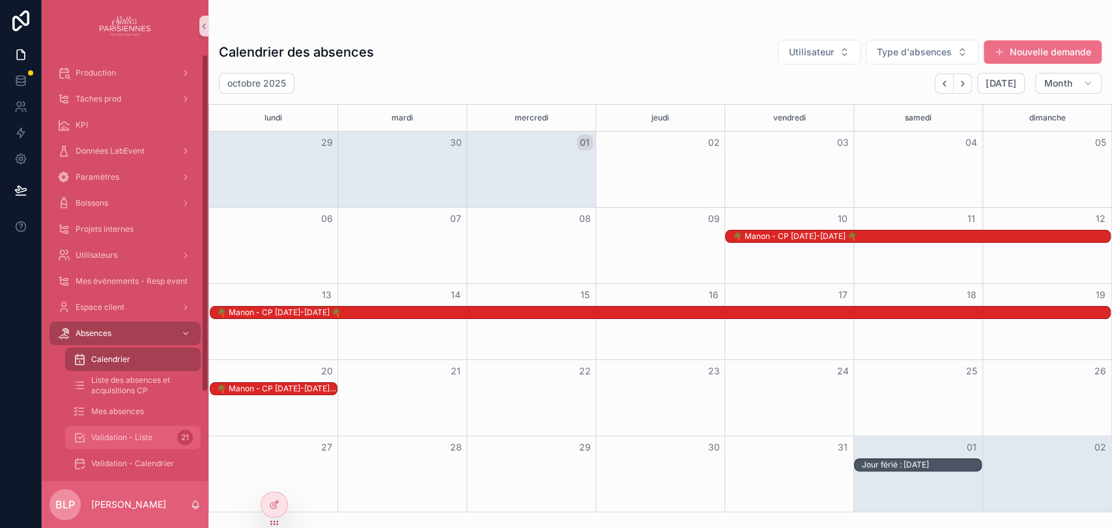
scroll to position [48, 0]
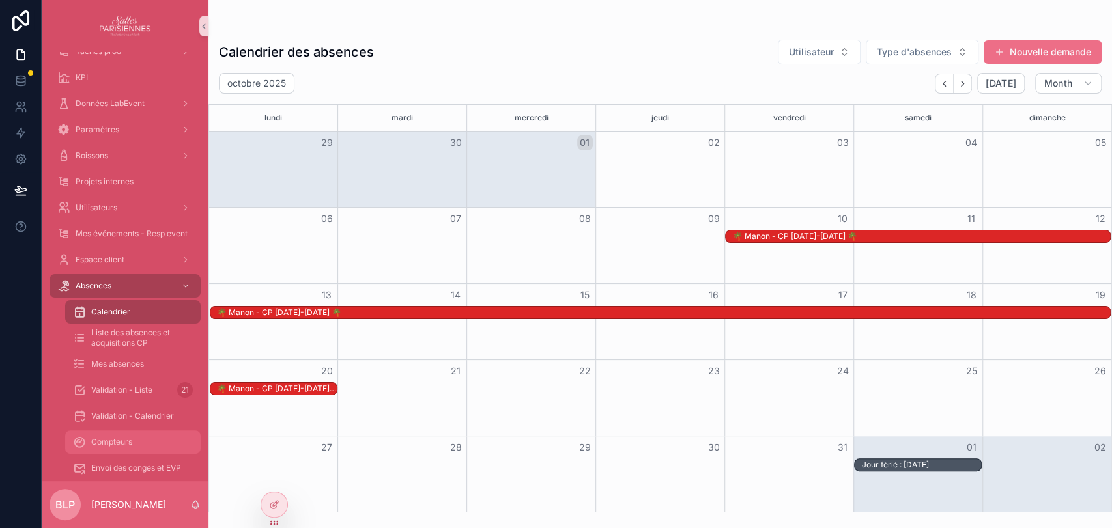
click at [135, 438] on div "Compteurs" at bounding box center [133, 442] width 120 height 21
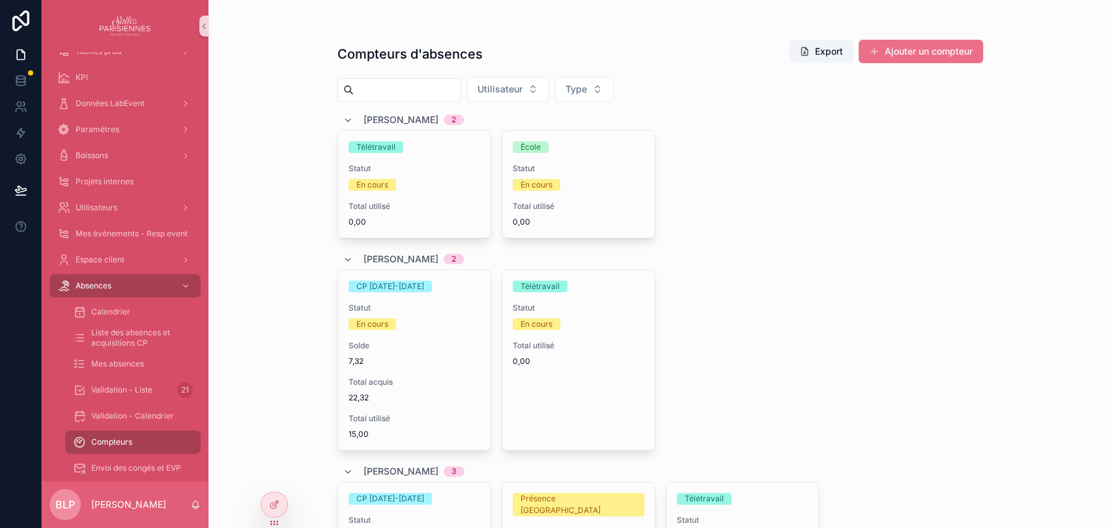
click at [929, 59] on button "Ajouter un compteur" at bounding box center [920, 51] width 124 height 23
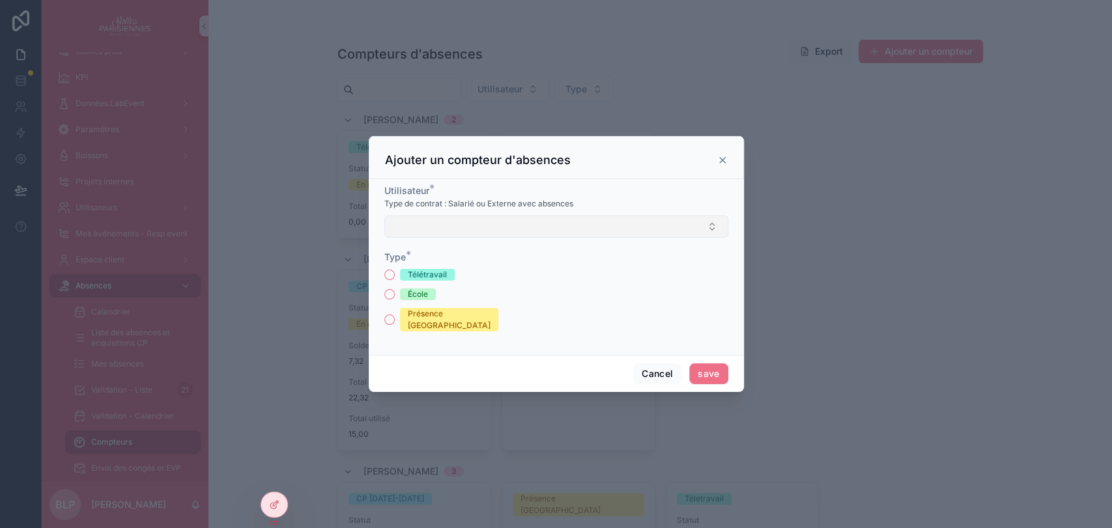
click at [431, 236] on button "Select Button" at bounding box center [556, 227] width 344 height 22
type input "****"
click at [432, 283] on span "Picard, Louise" at bounding box center [429, 283] width 75 height 13
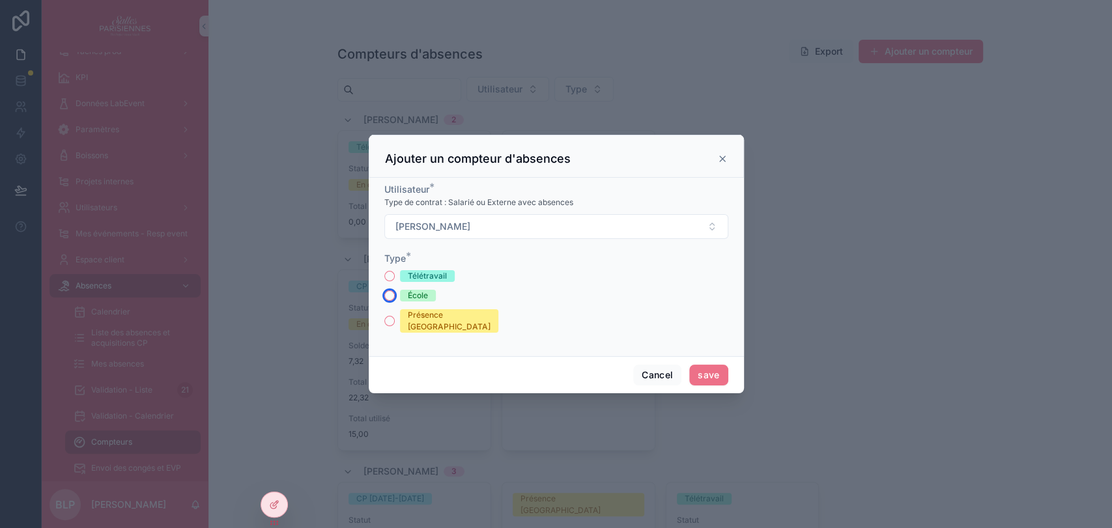
click at [390, 301] on button "École" at bounding box center [389, 295] width 10 height 10
click at [714, 371] on button "save" at bounding box center [708, 375] width 38 height 21
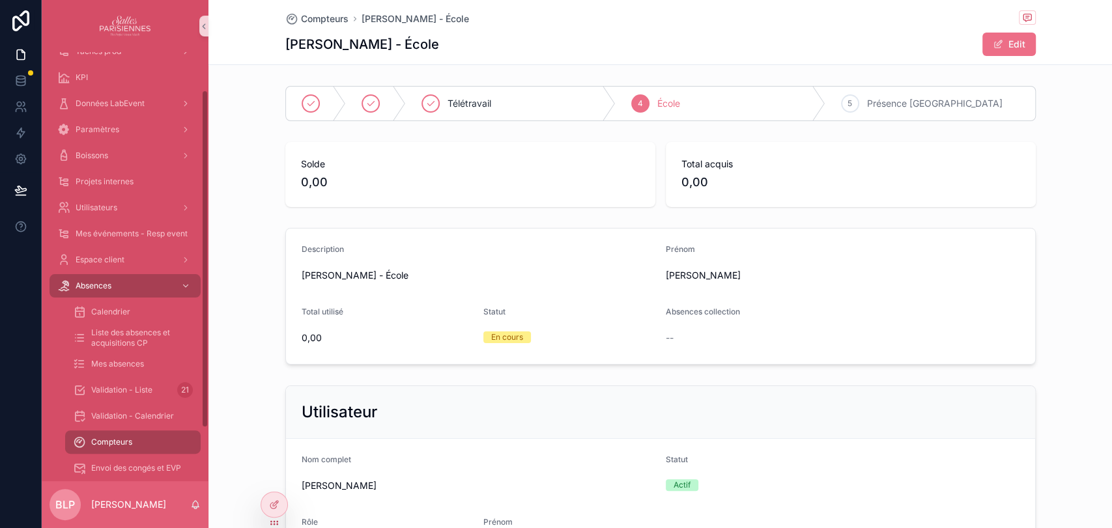
click at [126, 445] on span "Compteurs" at bounding box center [111, 442] width 41 height 10
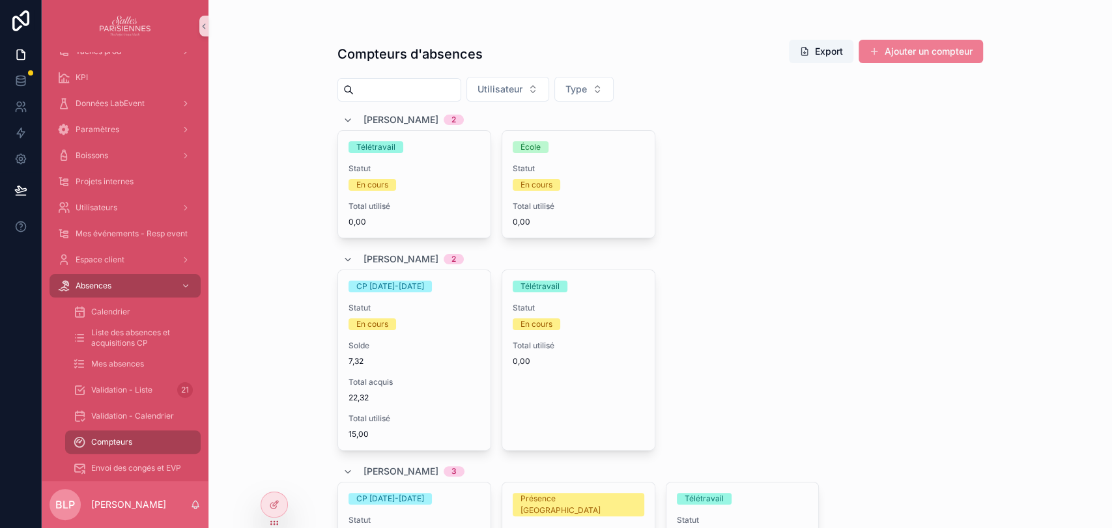
click at [899, 55] on button "Ajouter un compteur" at bounding box center [920, 51] width 124 height 23
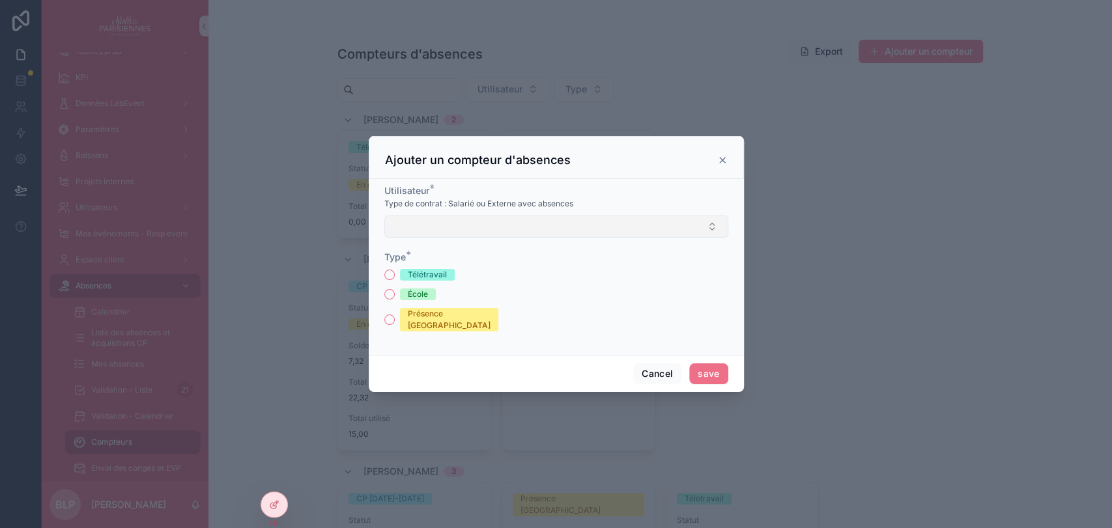
click at [486, 236] on button "Select Button" at bounding box center [556, 227] width 344 height 22
type input "****"
click at [436, 283] on span "Picard, Louise" at bounding box center [429, 283] width 75 height 13
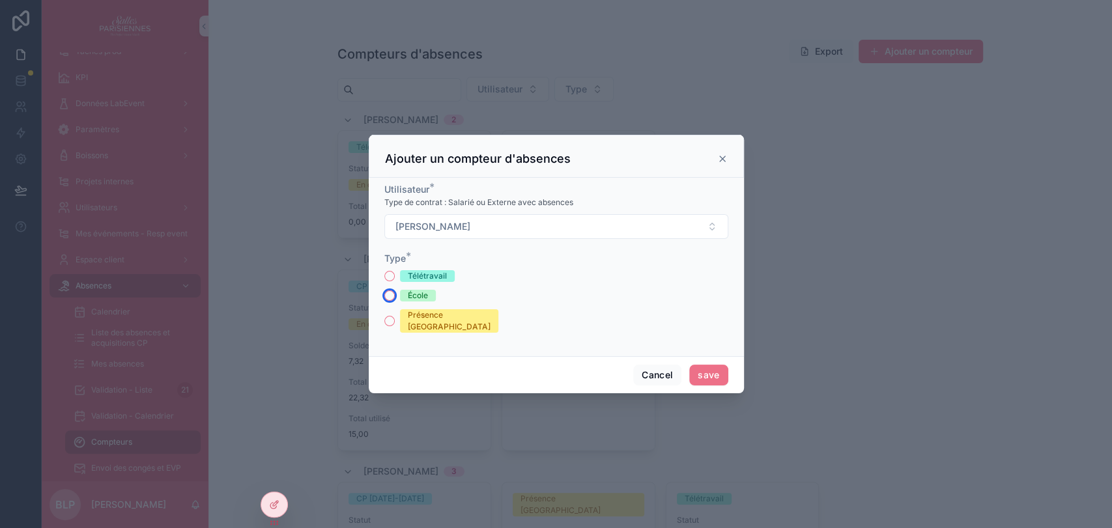
click at [389, 300] on button "École" at bounding box center [389, 295] width 10 height 10
click at [714, 370] on button "save" at bounding box center [708, 375] width 38 height 21
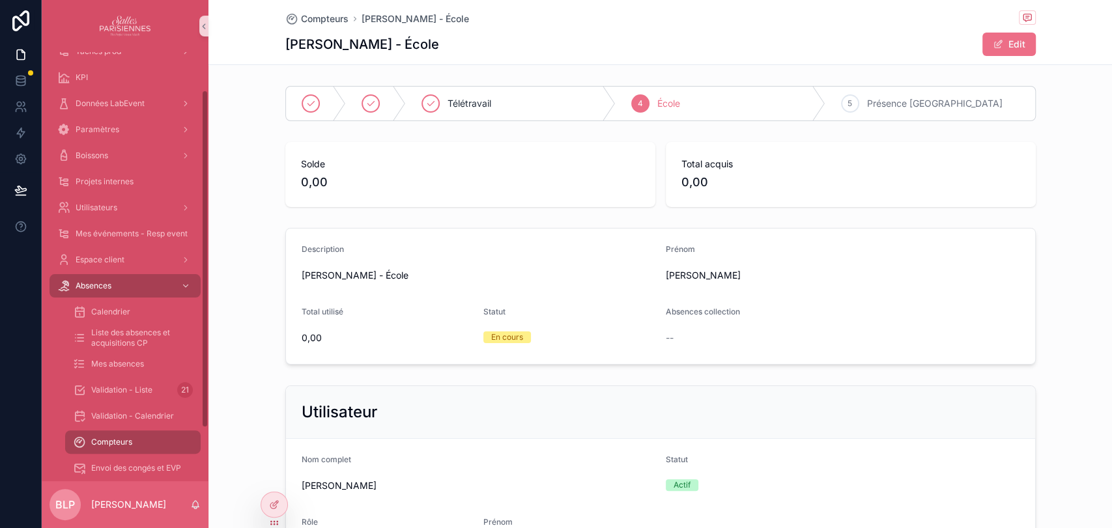
click at [123, 442] on span "Compteurs" at bounding box center [111, 442] width 41 height 10
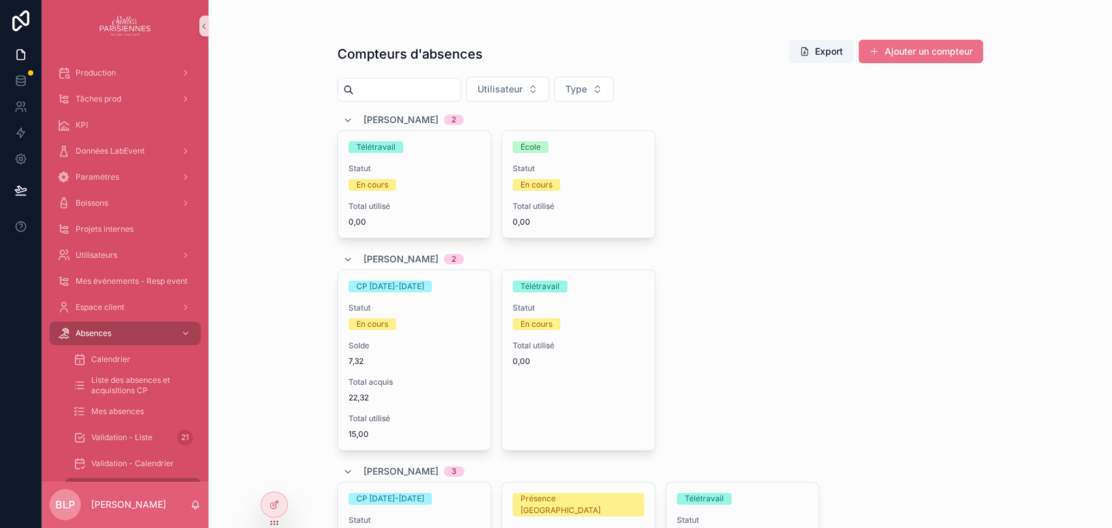
scroll to position [1480, 0]
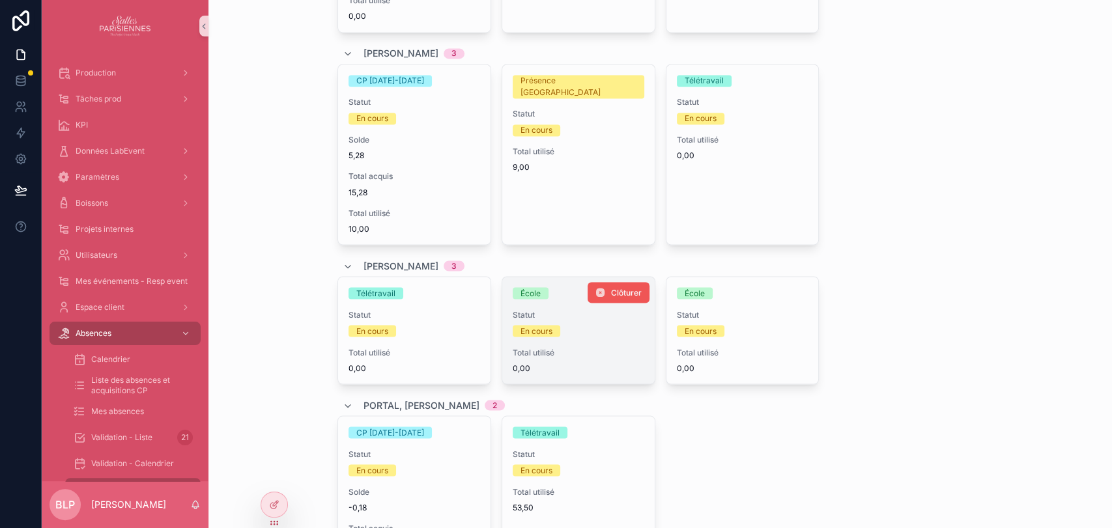
click at [616, 290] on span "Clôturer" at bounding box center [626, 292] width 31 height 10
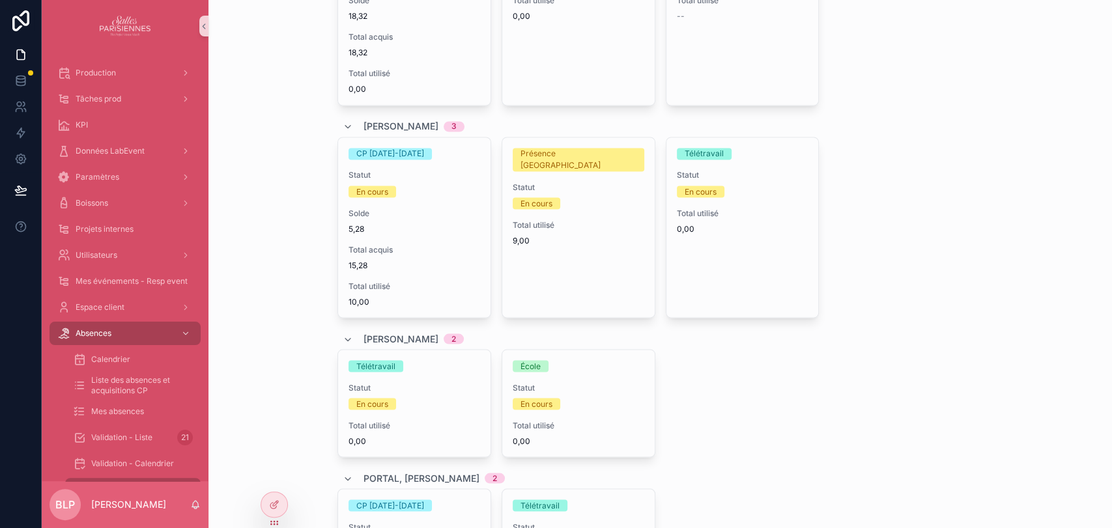
scroll to position [1552, 0]
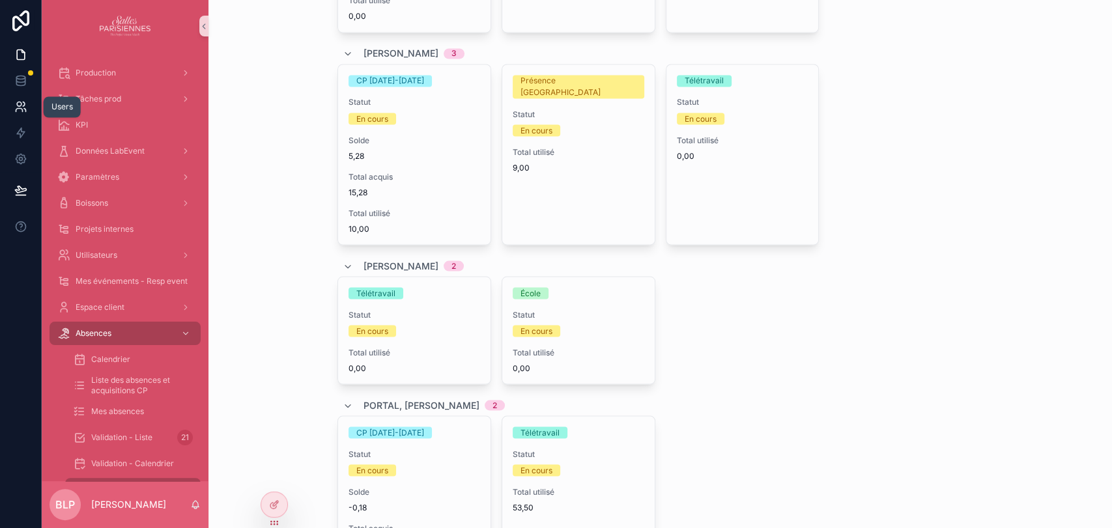
click at [23, 104] on icon at bounding box center [20, 106] width 13 height 13
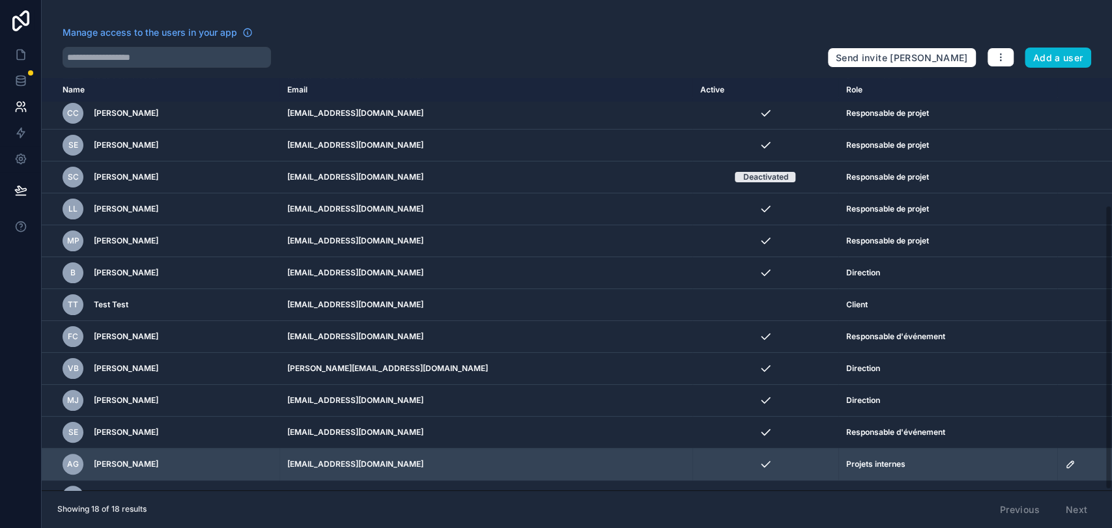
scroll to position [184, 0]
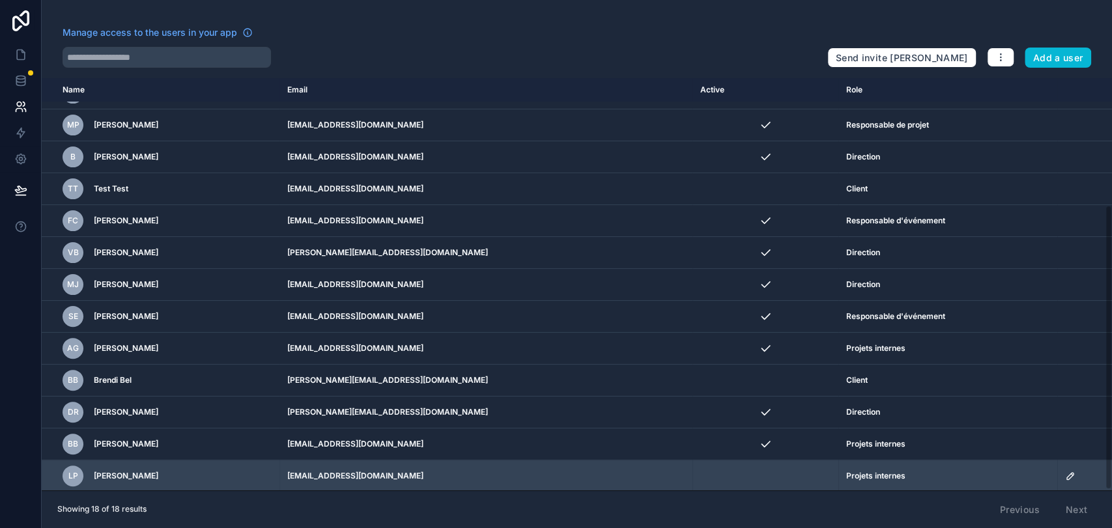
click at [1065, 477] on icon "scrollable content" at bounding box center [1070, 476] width 10 height 10
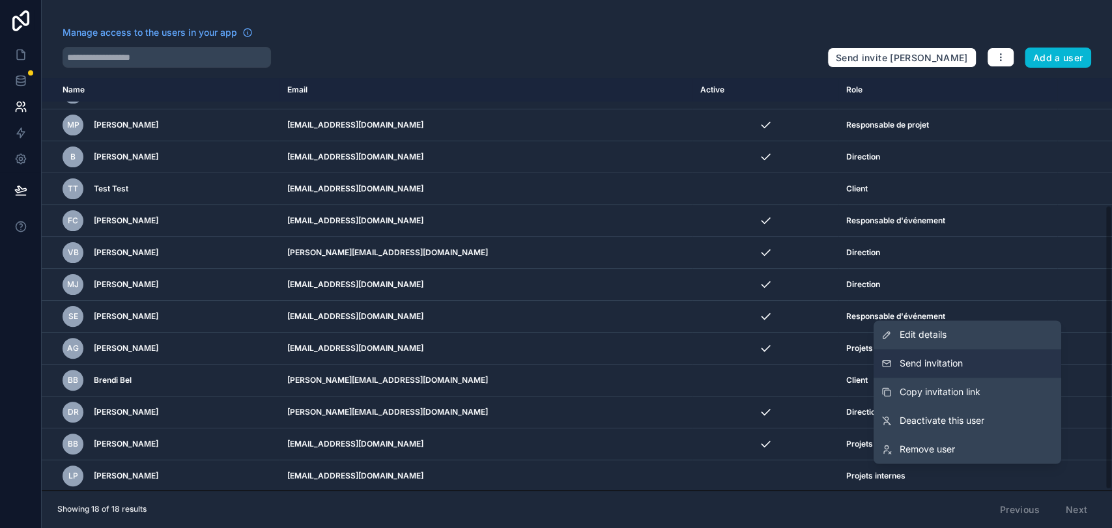
click at [942, 369] on span "Send invitation" at bounding box center [930, 363] width 63 height 13
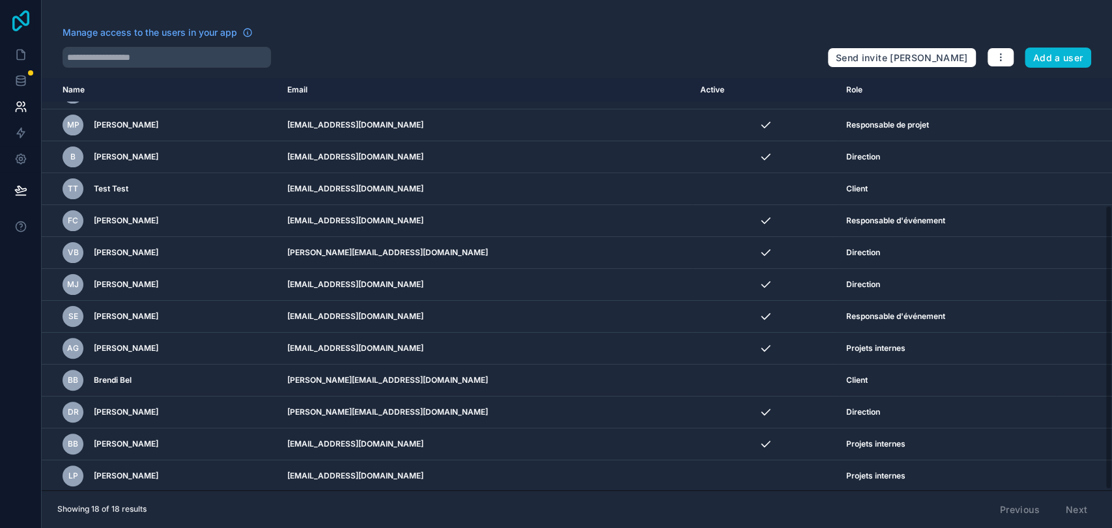
click at [18, 27] on icon at bounding box center [20, 20] width 17 height 21
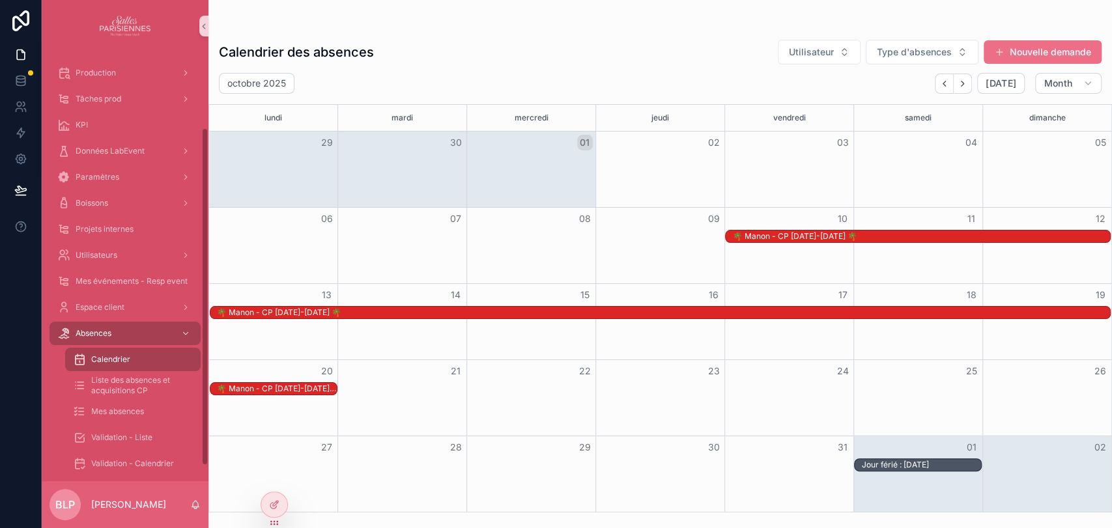
scroll to position [96, 0]
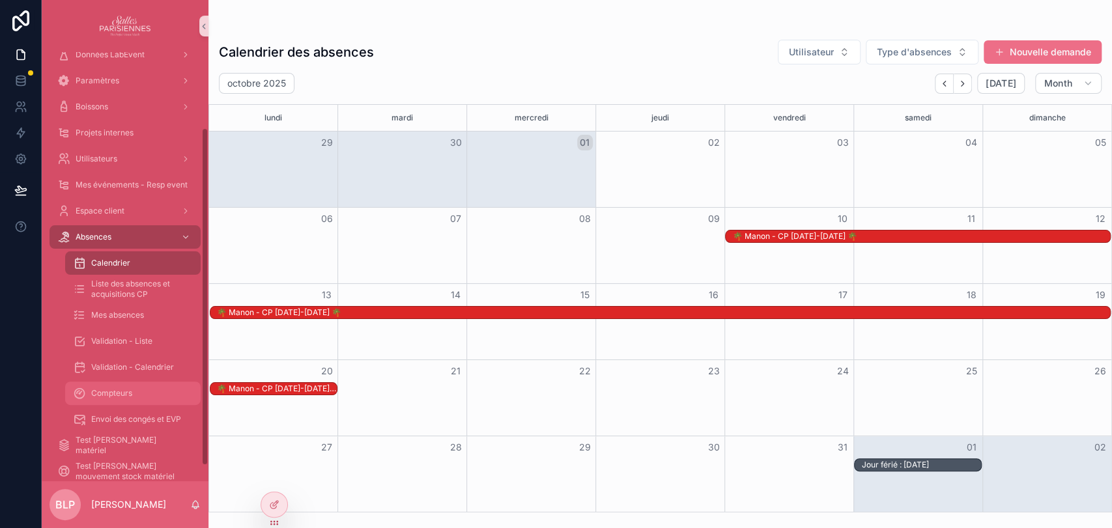
click at [122, 393] on span "Compteurs" at bounding box center [111, 393] width 41 height 10
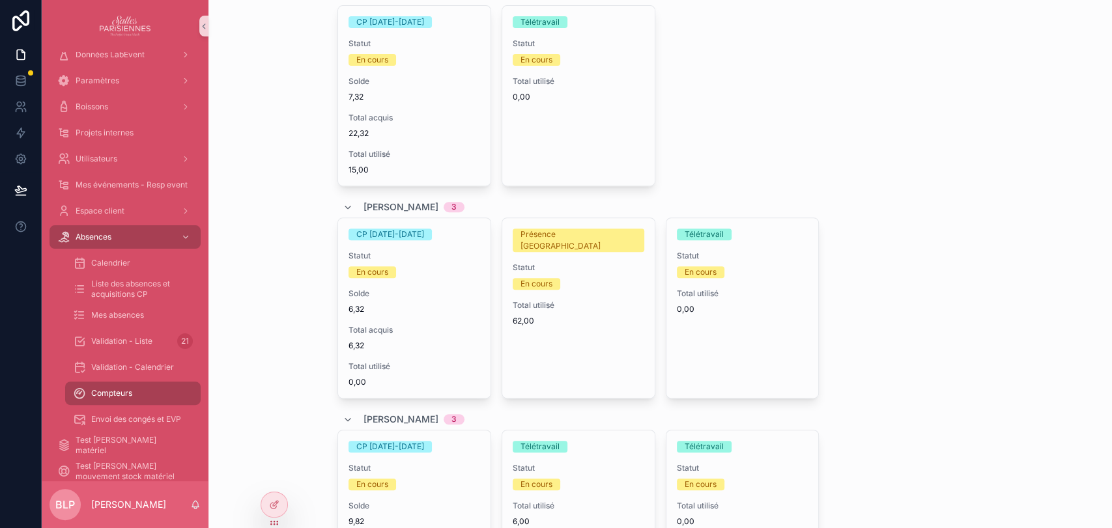
scroll to position [675, 0]
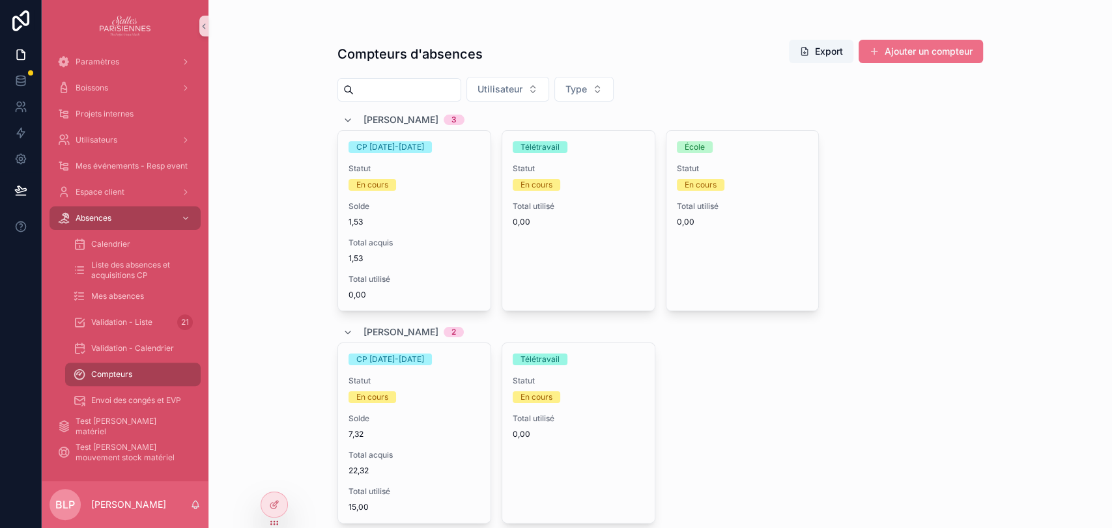
scroll to position [1552, 0]
